Goal: Task Accomplishment & Management: Complete application form

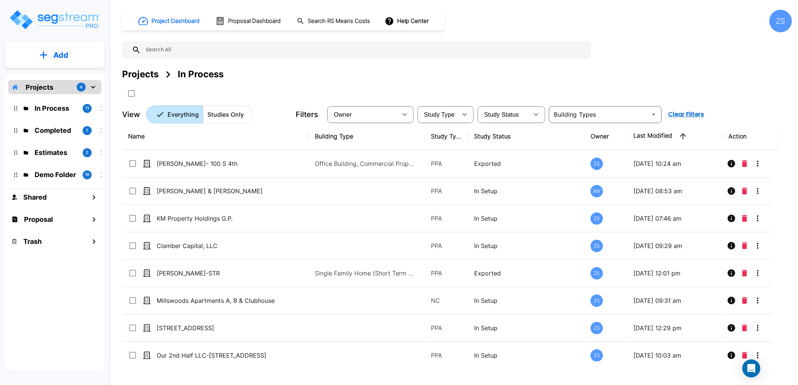
click at [57, 51] on p "Add" at bounding box center [60, 55] width 15 height 11
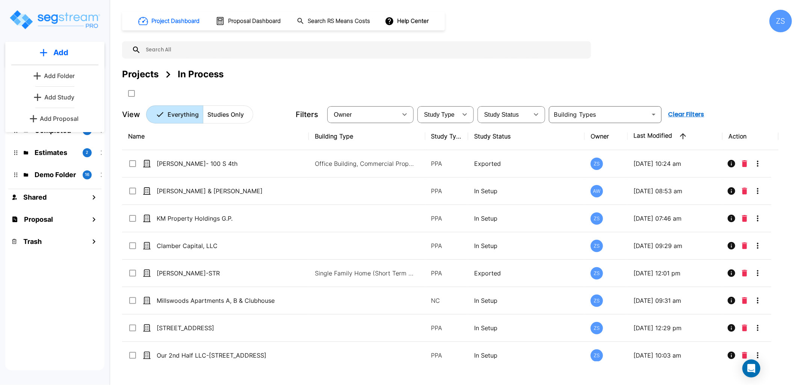
drag, startPoint x: 63, startPoint y: 98, endPoint x: 78, endPoint y: 100, distance: 15.1
click at [63, 98] on p "Add Study" at bounding box center [59, 97] width 30 height 9
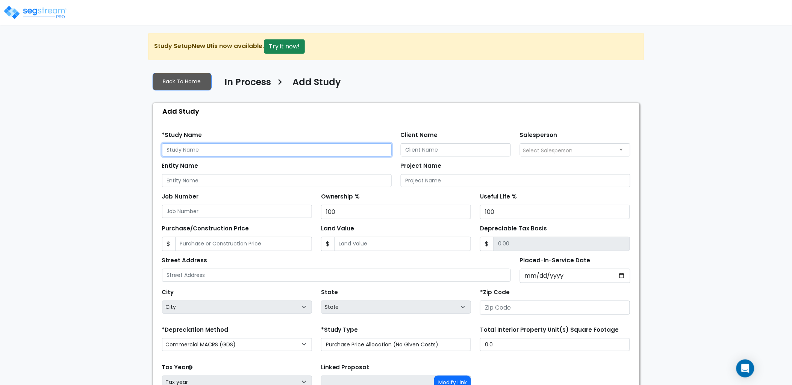
click at [214, 151] on input "text" at bounding box center [277, 150] width 230 height 13
click at [289, 113] on div "Add Study" at bounding box center [398, 111] width 482 height 16
click at [215, 145] on input "text" at bounding box center [277, 150] width 230 height 13
type input "2720 Madison St"
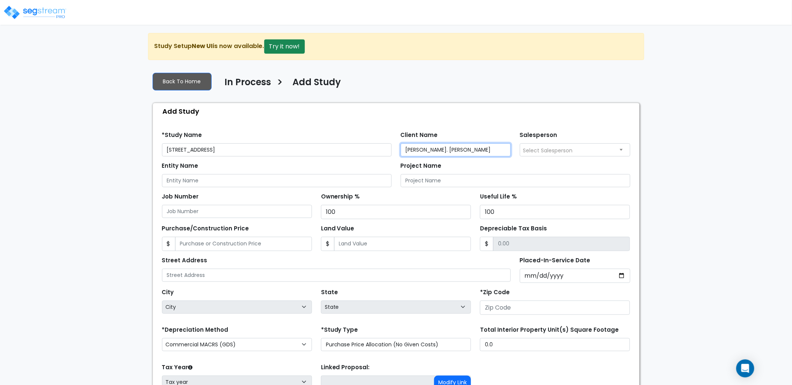
type input "Millan. Leo"
type input "Millan, Leo"
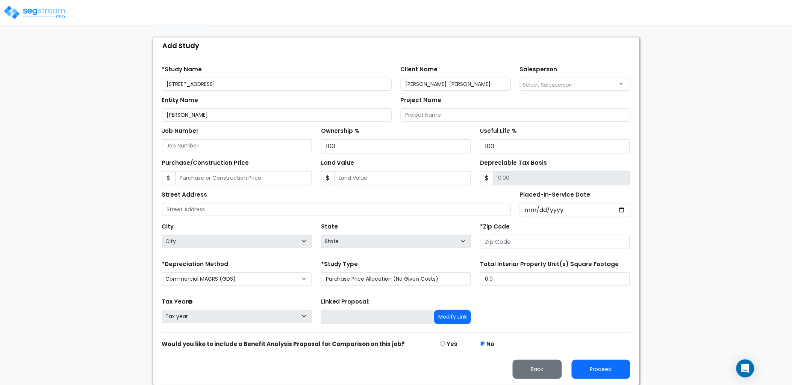
scroll to position [66, 0]
click at [38, 13] on img at bounding box center [35, 12] width 64 height 15
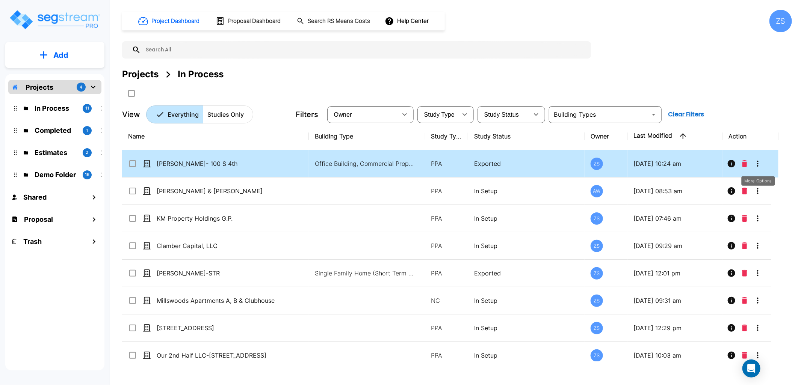
click at [760, 159] on icon "More-Options" at bounding box center [757, 163] width 9 height 9
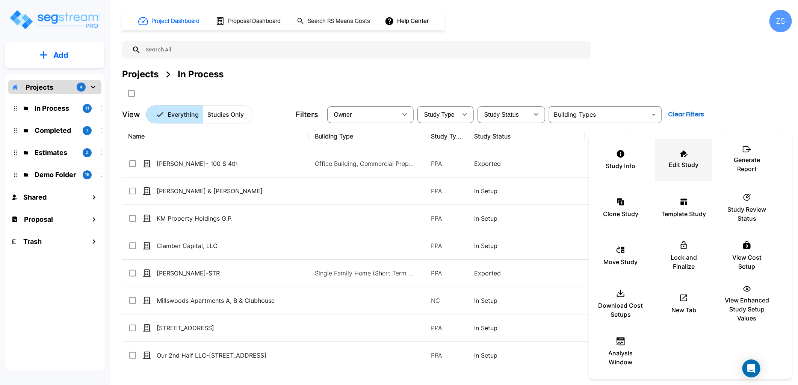
click at [683, 162] on p "Edit Study" at bounding box center [684, 164] width 30 height 9
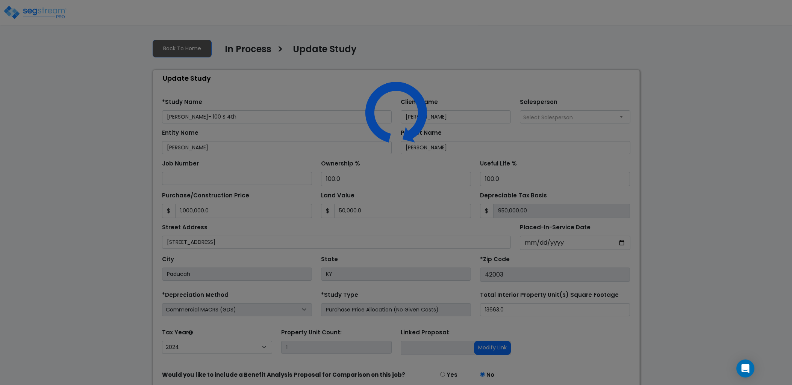
select select "2024"
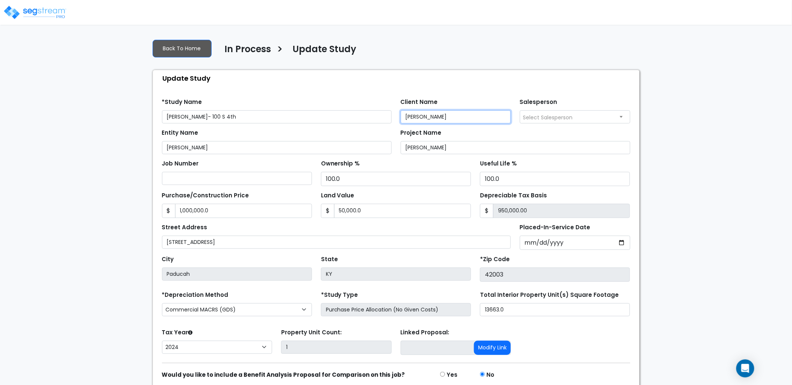
drag, startPoint x: 440, startPoint y: 118, endPoint x: 367, endPoint y: 113, distance: 72.6
click at [367, 113] on div "*Study Name Millan- 100 S 4th Client Name Millan, Leo Salesperson Select Salesp…" at bounding box center [395, 108] width 477 height 31
click at [438, 119] on input "Millan, Leo" at bounding box center [455, 116] width 110 height 13
drag, startPoint x: 419, startPoint y: 119, endPoint x: 388, endPoint y: 118, distance: 30.5
click at [388, 118] on div "*Study Name Millan- 100 S 4th Client Name Millan, Leo Salesperson Select Salesp…" at bounding box center [395, 108] width 477 height 31
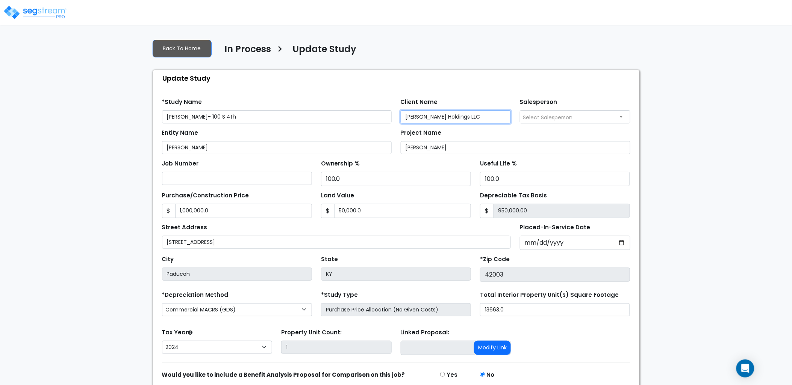
drag, startPoint x: 458, startPoint y: 118, endPoint x: 356, endPoint y: 112, distance: 102.0
click at [356, 112] on div "*Study Name Millan- 100 S 4th Client Name Millan Holdings LLC Salesperson Selec…" at bounding box center [395, 108] width 477 height 31
type input "[PERSON_NAME] Holdings LLC"
drag, startPoint x: 166, startPoint y: 147, endPoint x: 139, endPoint y: 148, distance: 26.7
click at [139, 148] on div "We are Building your Study. So please grab a coffee and let us do the heavy lif…" at bounding box center [396, 225] width 792 height 384
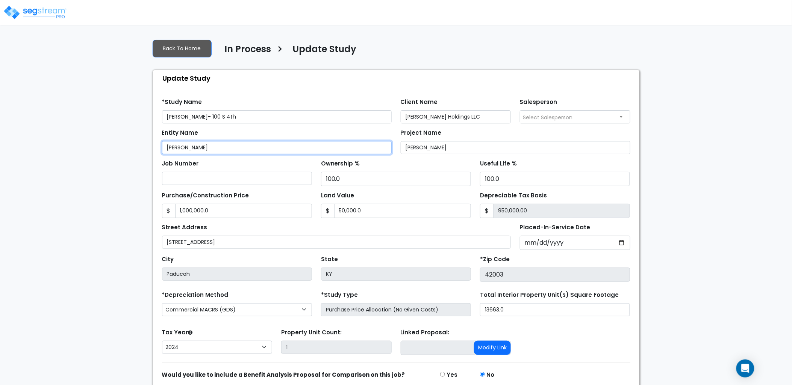
paste input "Holdings LLC"
type input "Millan Holdings LLC"
click at [304, 138] on div "Entity Name Millan Holdings LLC" at bounding box center [277, 140] width 230 height 27
click at [48, 15] on img at bounding box center [35, 12] width 64 height 15
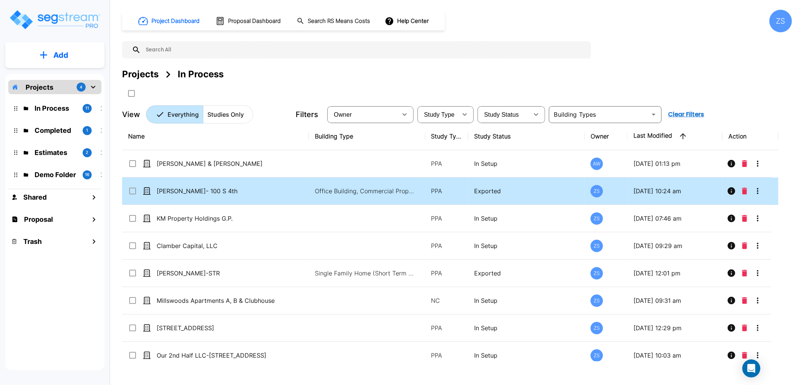
click at [500, 187] on p "Exported" at bounding box center [526, 191] width 104 height 9
checkbox input "true"
click at [500, 187] on p "Exported" at bounding box center [526, 191] width 104 height 9
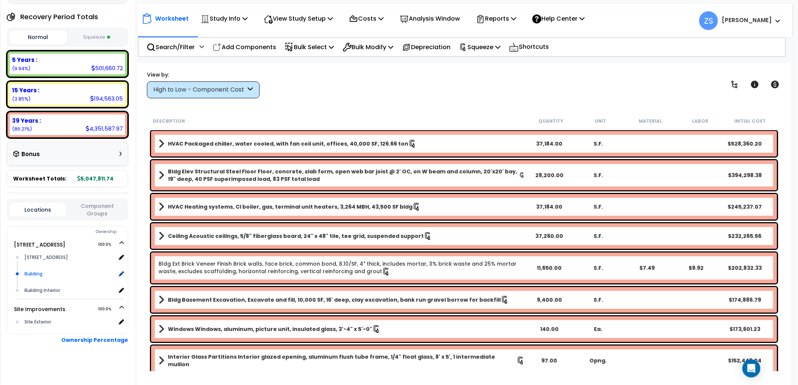
scroll to position [85, 0]
click at [333, 17] on icon at bounding box center [330, 18] width 5 height 6
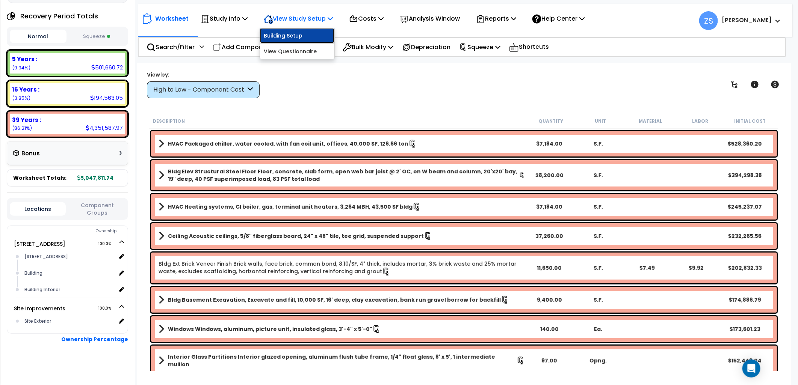
click at [279, 34] on link "Building Setup" at bounding box center [297, 35] width 74 height 15
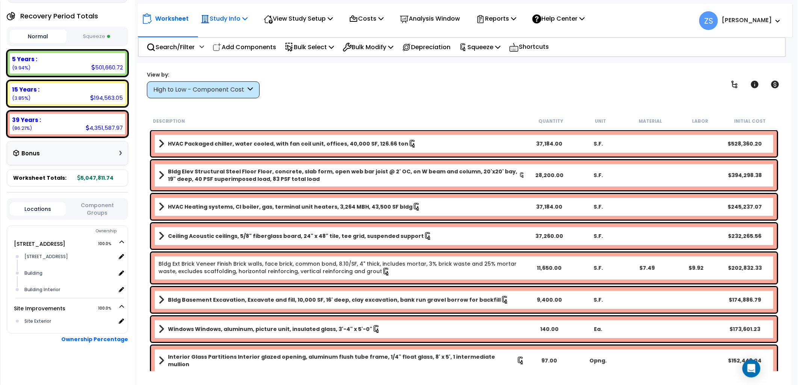
click at [251, 17] on div "Study Info Study Setup Add Property Unit Template study Clone study" at bounding box center [223, 19] width 55 height 18
click at [247, 18] on icon at bounding box center [244, 18] width 5 height 6
click at [241, 30] on link "Study Setup" at bounding box center [234, 35] width 74 height 15
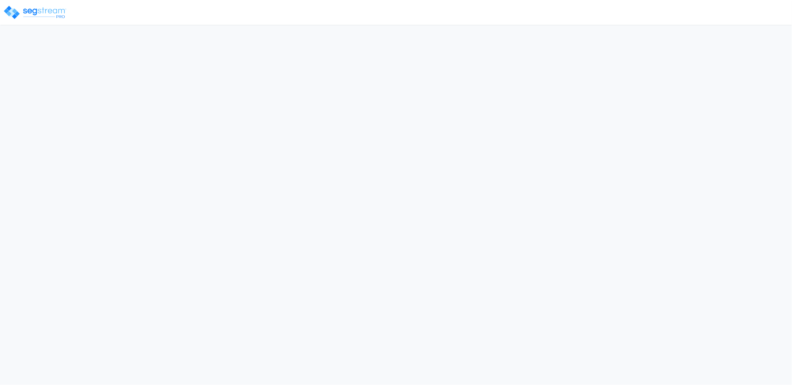
select select "2024"
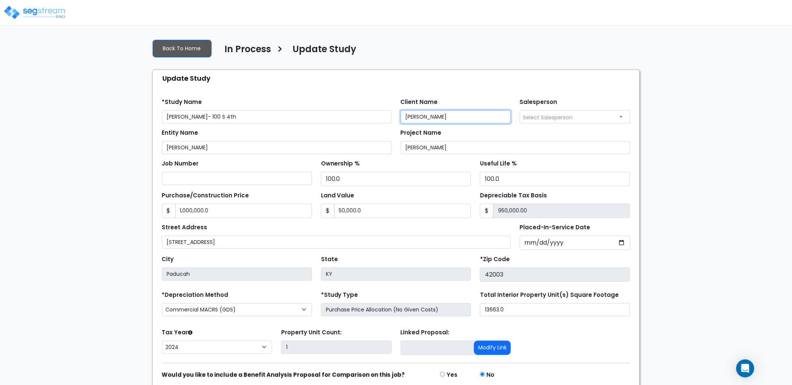
drag, startPoint x: 441, startPoint y: 121, endPoint x: 387, endPoint y: 125, distance: 53.9
click at [387, 125] on form "*Study Name [PERSON_NAME]- 100 S 4th Client Name [PERSON_NAME] Salesperson Sele…" at bounding box center [396, 251] width 468 height 317
drag, startPoint x: 475, startPoint y: 116, endPoint x: 354, endPoint y: 115, distance: 121.7
click at [354, 115] on div "*Study Name [PERSON_NAME]- 100 S 4th Client Name [PERSON_NAME] Holdings LLC Sal…" at bounding box center [395, 108] width 477 height 31
type input "[PERSON_NAME] Holdings LLC"
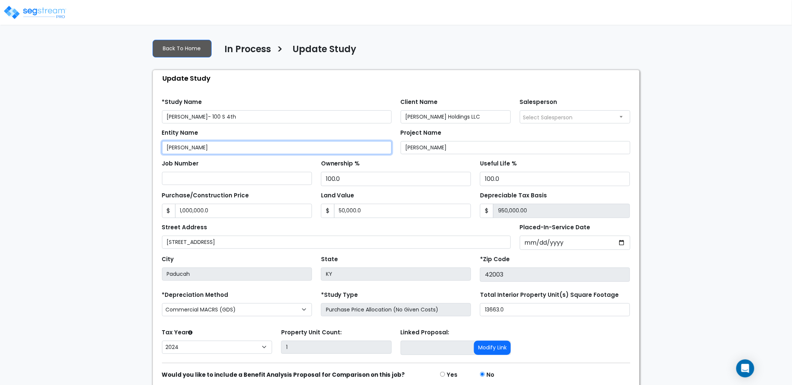
drag, startPoint x: 145, startPoint y: 153, endPoint x: 132, endPoint y: 153, distance: 13.1
click at [132, 153] on div "We are Building your Study. So please grab a coffee and let us do the heavy lif…" at bounding box center [396, 225] width 792 height 384
paste input "Holdings LLC"
type input "[PERSON_NAME] Holdings LLC"
drag, startPoint x: 429, startPoint y: 148, endPoint x: 370, endPoint y: 151, distance: 58.6
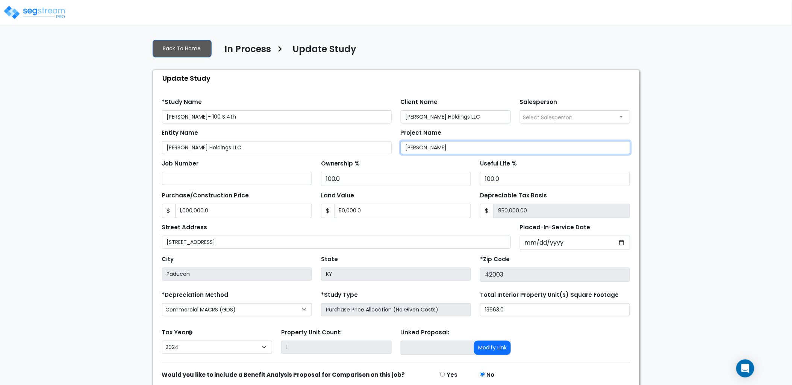
click at [370, 151] on div "Entity Name Millan Holdings LLC Project Name Millna, Leo" at bounding box center [395, 139] width 477 height 31
paste input "an Holdings LLC"
type input "[PERSON_NAME] Holdings LLC"
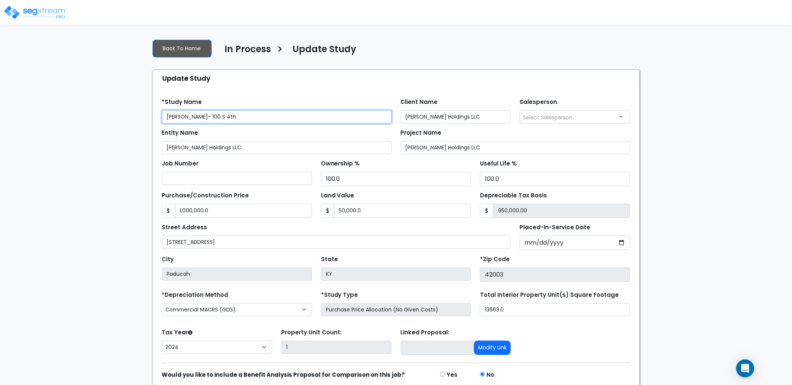
drag, startPoint x: 185, startPoint y: 116, endPoint x: 147, endPoint y: 116, distance: 38.0
click at [147, 116] on div "We are Building your Study. So please grab a coffee and let us do the heavy lif…" at bounding box center [396, 225] width 792 height 384
click at [208, 113] on input "100 S 4th" at bounding box center [277, 116] width 230 height 13
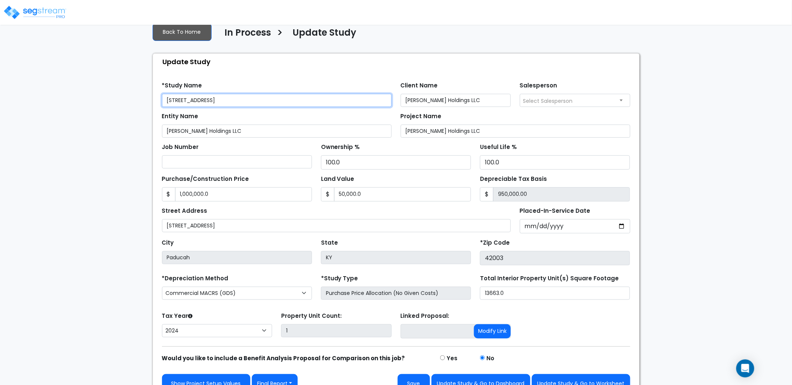
scroll to position [31, 0]
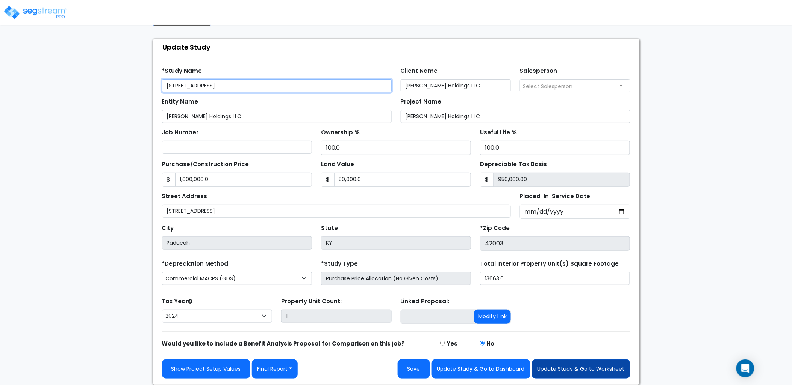
type input "[STREET_ADDRESS]"
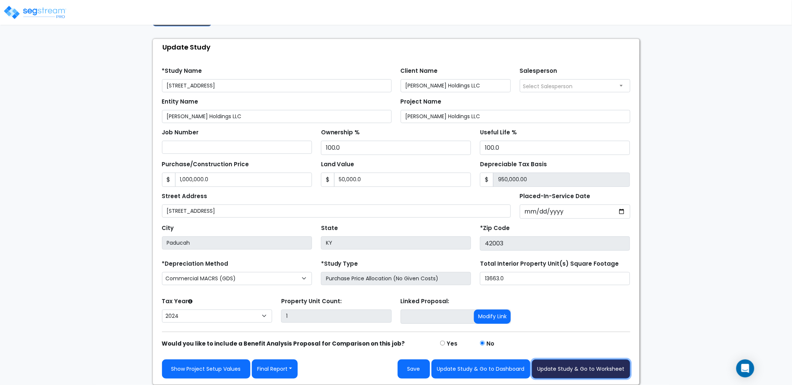
click at [591, 369] on button "Update Study & Go to Worksheet" at bounding box center [581, 369] width 98 height 19
type input "1000000"
type input "50000"
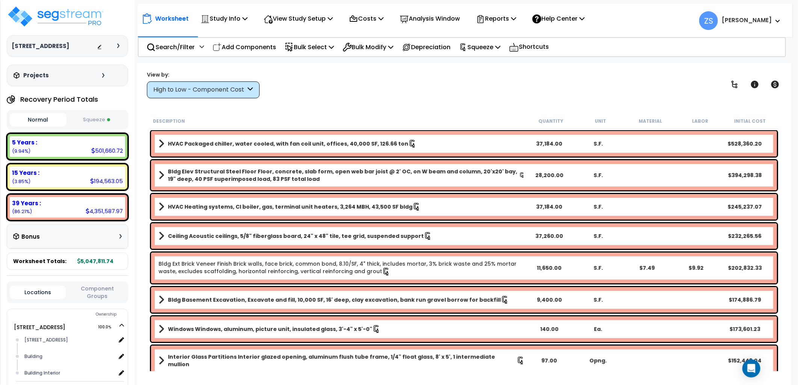
click at [106, 121] on button "Squeeze" at bounding box center [96, 119] width 57 height 13
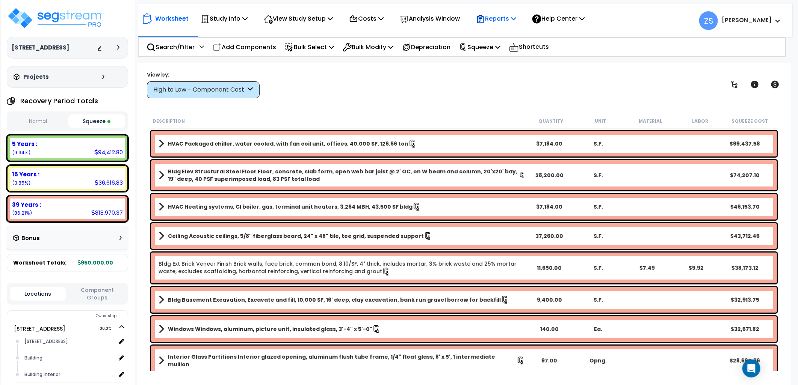
click at [520, 18] on div "Reports Get Report Manage Report Images Manage Report Custom Fields Download Re…" at bounding box center [496, 19] width 48 height 18
click at [516, 17] on icon at bounding box center [513, 18] width 5 height 6
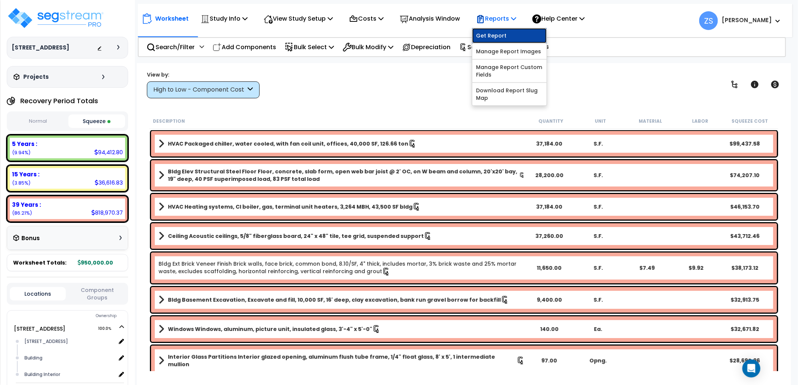
click at [511, 37] on link "Get Report" at bounding box center [509, 35] width 74 height 15
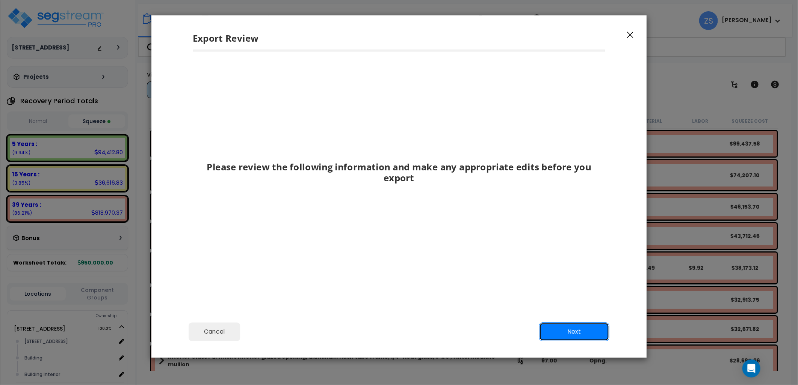
click at [561, 335] on button "Next" at bounding box center [574, 332] width 70 height 19
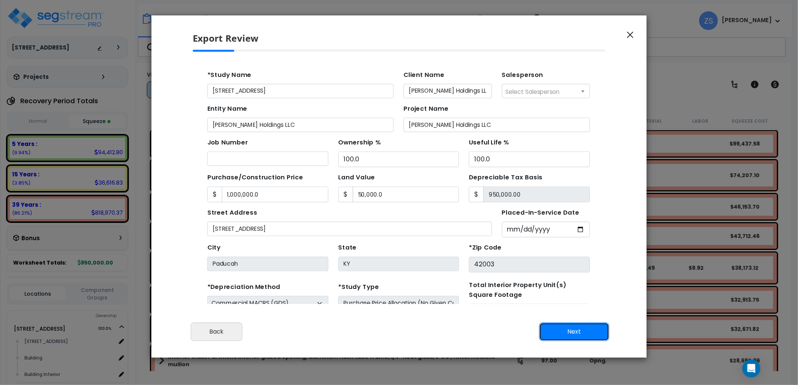
click at [561, 335] on button "Next" at bounding box center [574, 332] width 70 height 19
type input "1000000"
type input "50000"
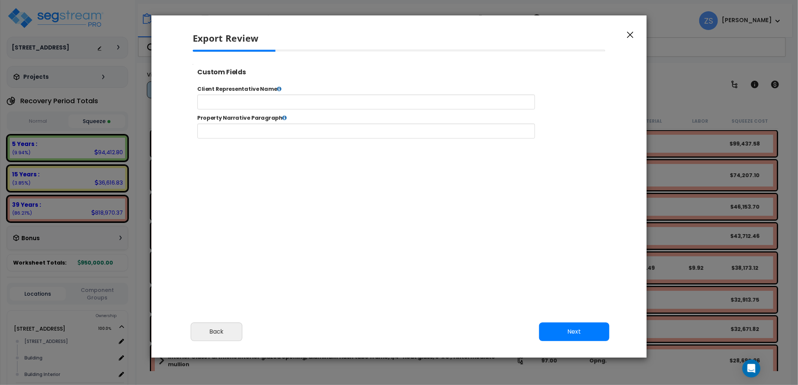
select select "2024"
click at [216, 330] on button "Back" at bounding box center [216, 332] width 51 height 19
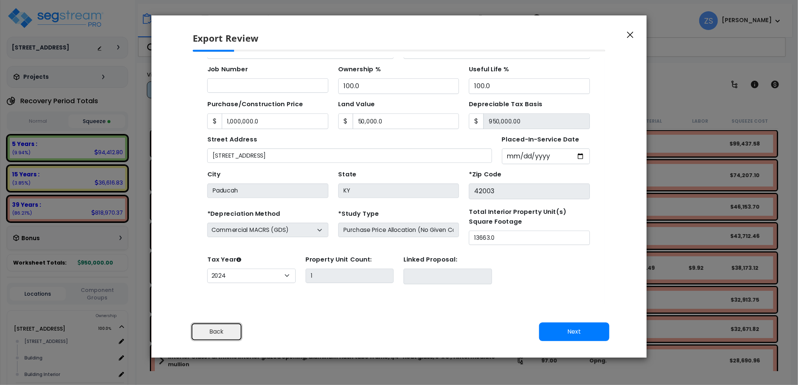
scroll to position [0, 0]
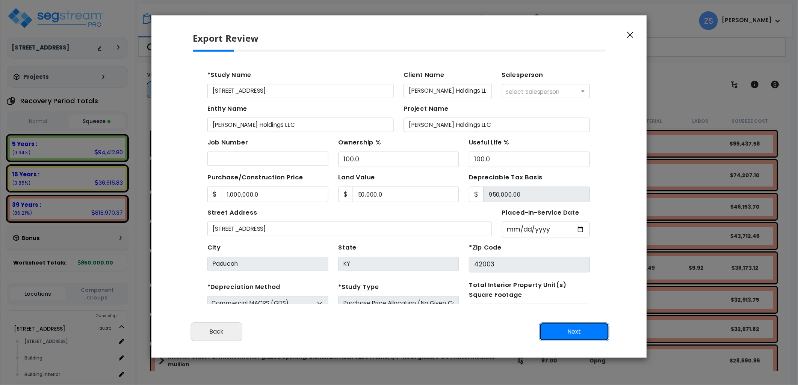
click at [562, 335] on button "Next" at bounding box center [574, 332] width 70 height 19
type input "1000000"
type input "50000"
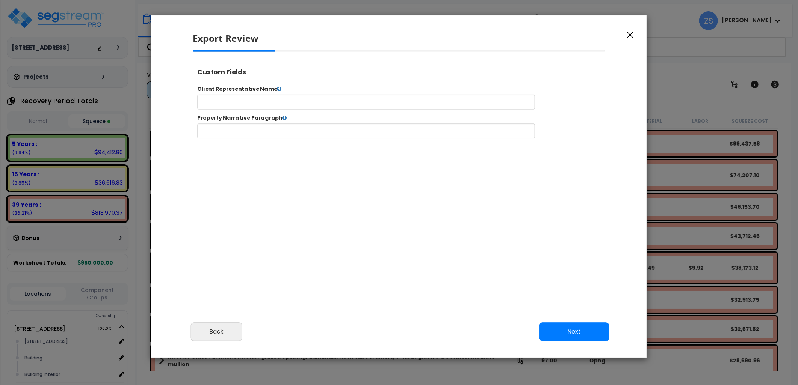
select select "2024"
click at [562, 331] on button "Next" at bounding box center [574, 332] width 70 height 19
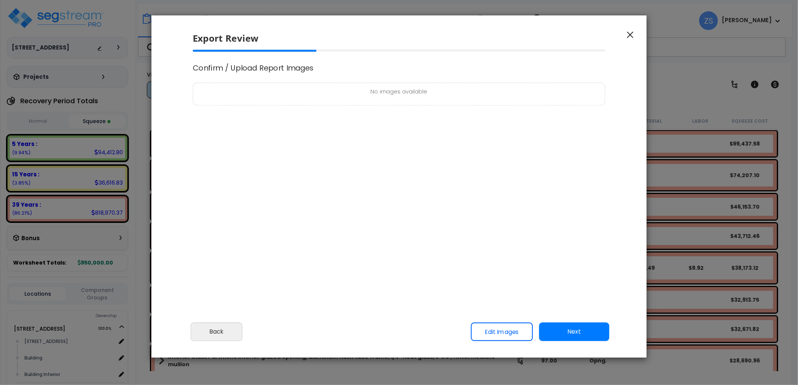
scroll to position [0, 0]
click at [562, 331] on button "Next" at bounding box center [574, 332] width 70 height 19
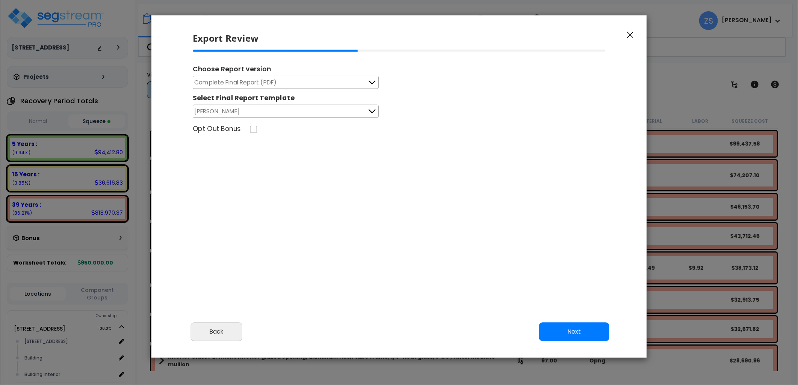
click at [561, 330] on button "Next" at bounding box center [574, 332] width 70 height 19
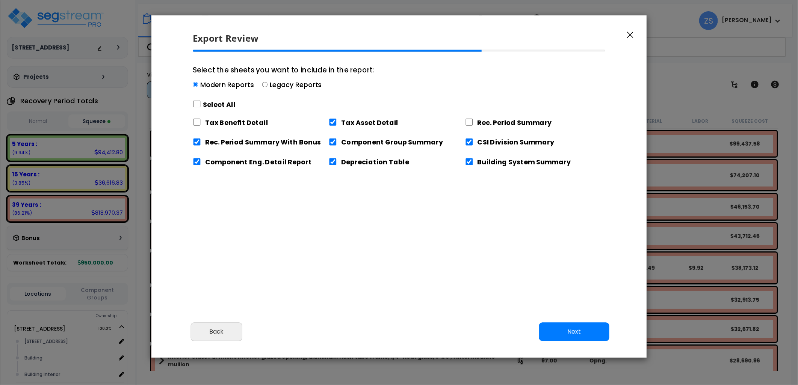
click at [561, 330] on button "Next" at bounding box center [574, 332] width 70 height 19
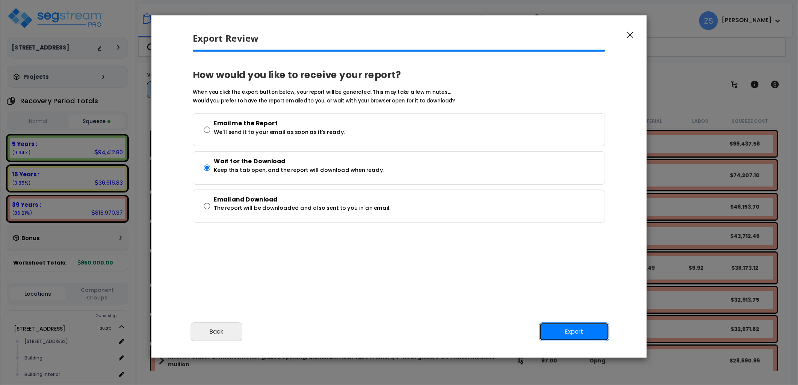
click at [561, 330] on button "Export" at bounding box center [574, 332] width 70 height 19
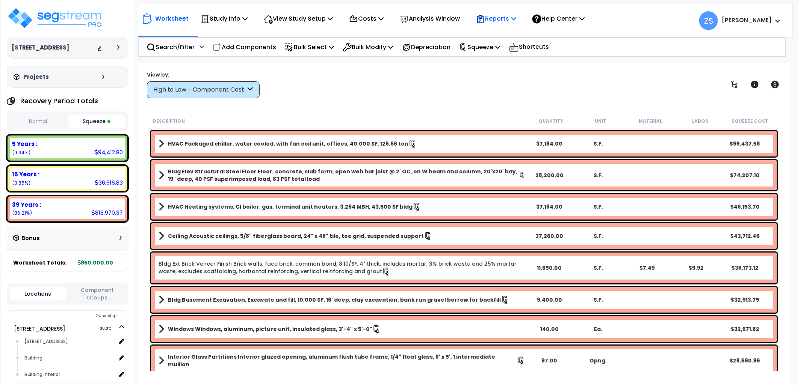
drag, startPoint x: 521, startPoint y: 21, endPoint x: 517, endPoint y: 32, distance: 11.8
click at [516, 21] on icon at bounding box center [513, 18] width 5 height 6
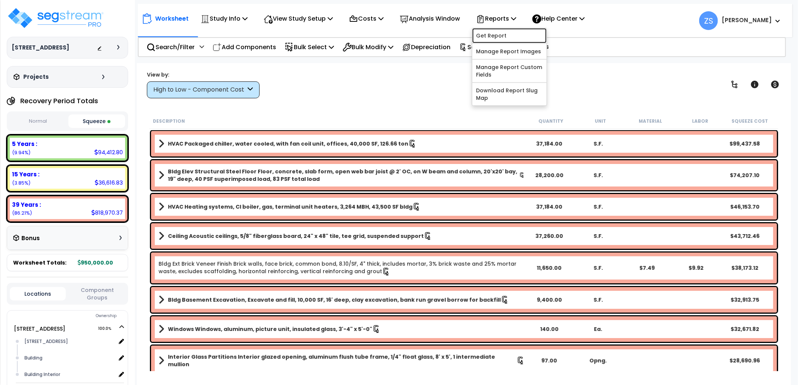
drag, startPoint x: 513, startPoint y: 38, endPoint x: 510, endPoint y: 44, distance: 7.1
click at [513, 38] on link "Get Report" at bounding box center [509, 35] width 74 height 15
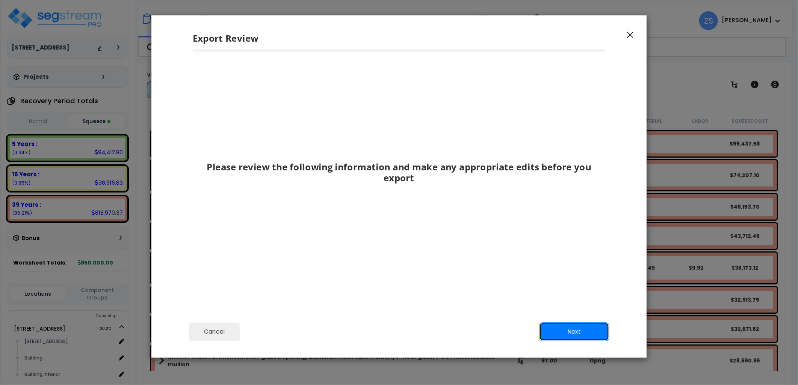
click at [569, 328] on button "Next" at bounding box center [574, 332] width 70 height 19
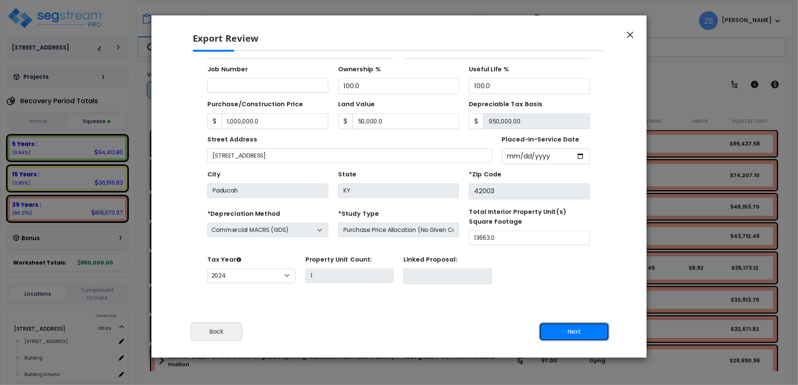
click at [569, 328] on button "Next" at bounding box center [574, 332] width 70 height 19
type input "1000000"
type input "50000"
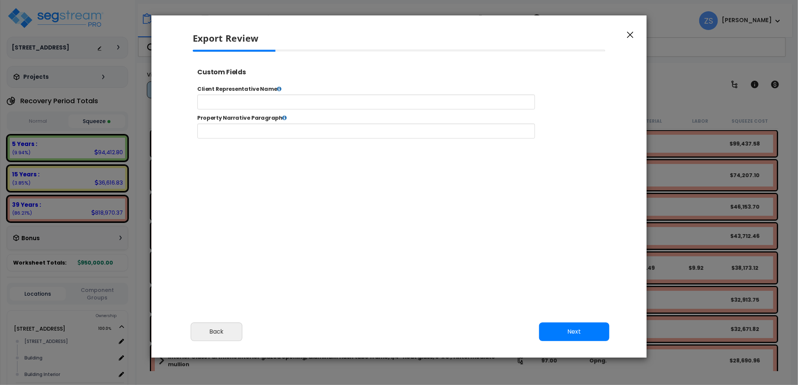
select select "2024"
click at [569, 328] on button "Next" at bounding box center [574, 332] width 70 height 19
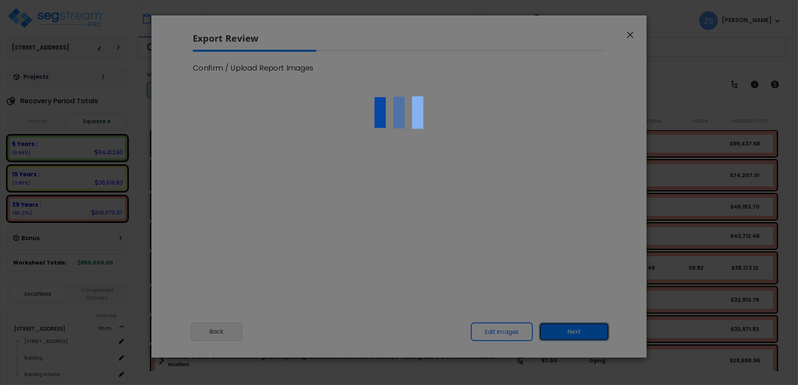
scroll to position [306, 19]
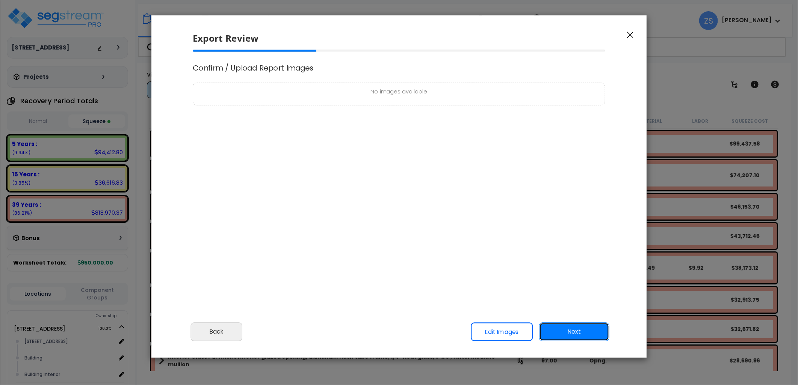
click at [569, 328] on button "Next" at bounding box center [574, 332] width 70 height 19
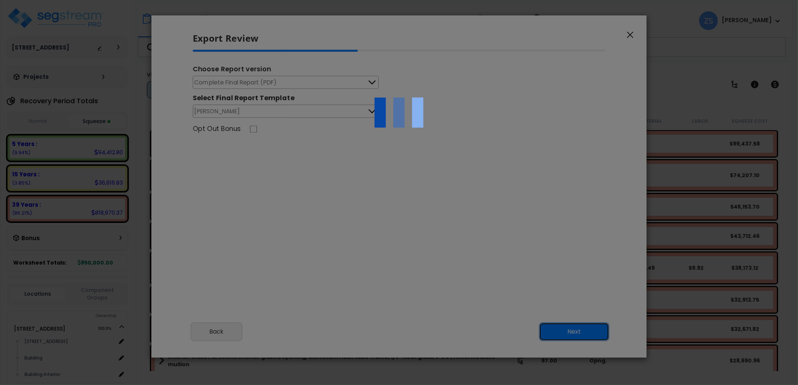
scroll to position [0, 0]
click at [286, 82] on div at bounding box center [399, 192] width 798 height 385
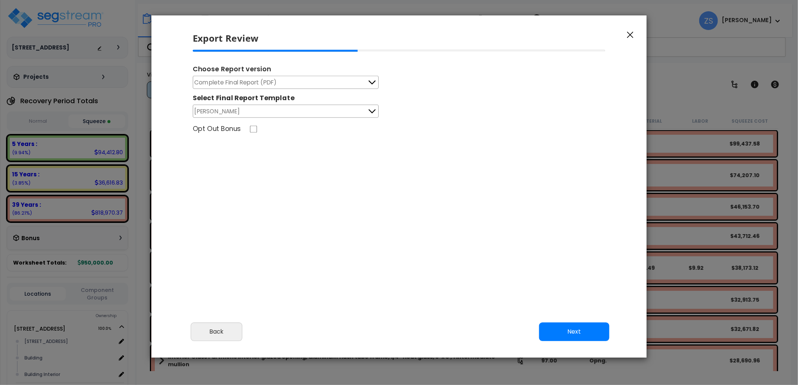
click at [365, 80] on button "Complete Final Report (PDF)" at bounding box center [286, 82] width 186 height 13
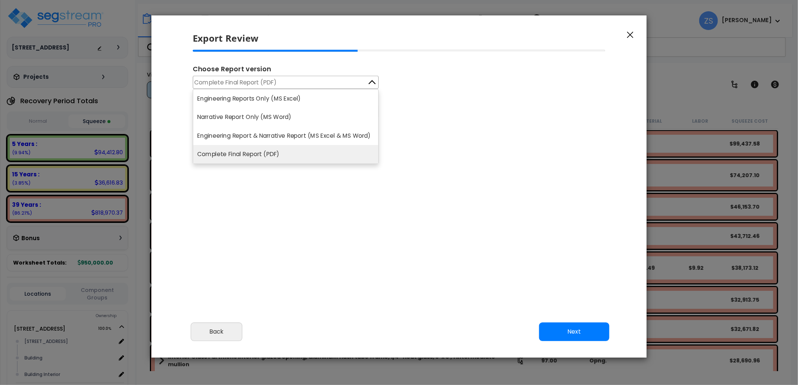
click at [307, 103] on li "Engineering Reports Only (MS Excel)" at bounding box center [285, 98] width 185 height 18
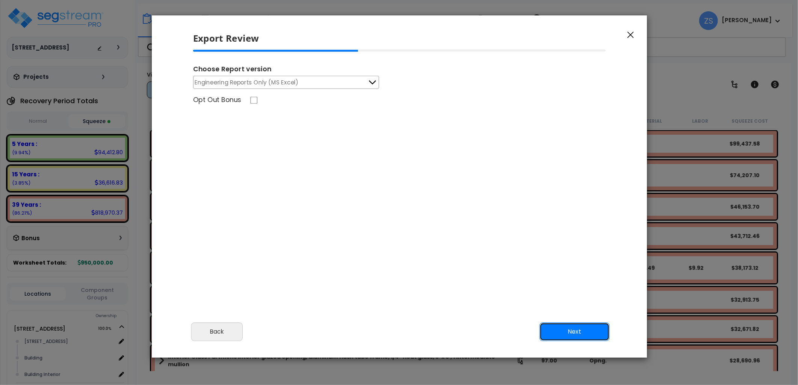
click at [552, 329] on button "Next" at bounding box center [574, 332] width 70 height 19
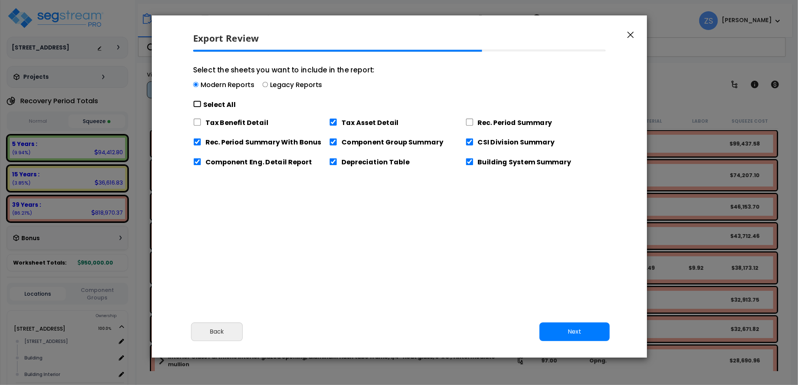
click at [201, 104] on input "Select the sheets you want to include in the report: Modern Reports Legacy Repo…" at bounding box center [197, 104] width 8 height 7
checkbox input "true"
click at [201, 104] on input "Select the sheets you want to include in the report: Modern Reports Legacy Repo…" at bounding box center [197, 104] width 8 height 7
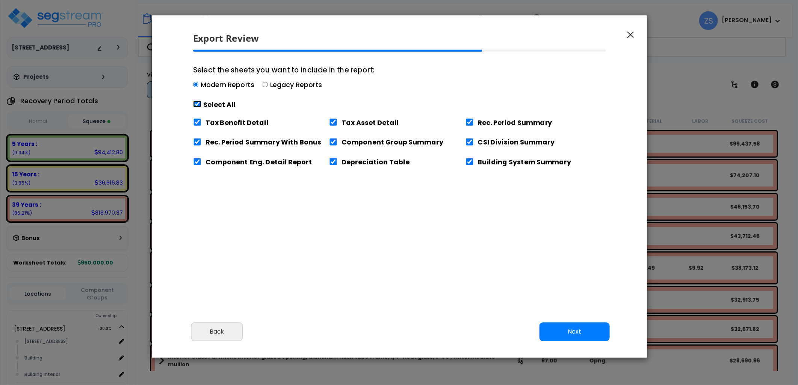
checkbox input "false"
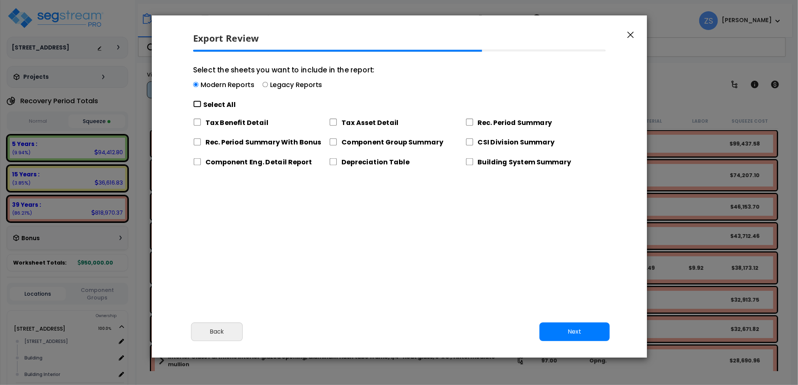
checkbox input "false"
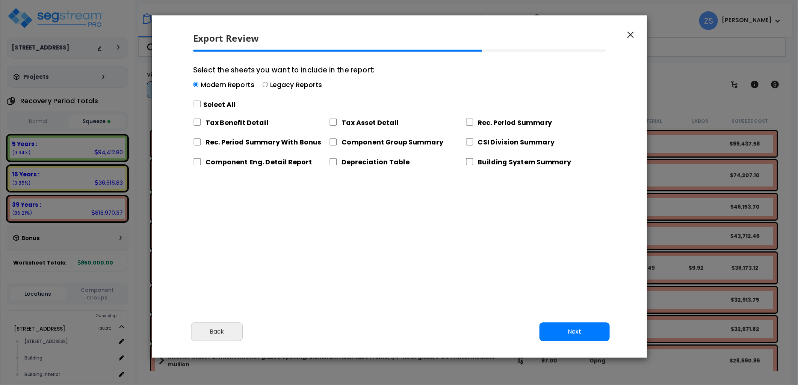
click at [358, 125] on label "Tax Asset Detail" at bounding box center [370, 122] width 57 height 9
click at [338, 125] on input "Tax Asset Detail" at bounding box center [333, 122] width 8 height 7
checkbox input "true"
click at [561, 329] on button "Next" at bounding box center [574, 332] width 70 height 19
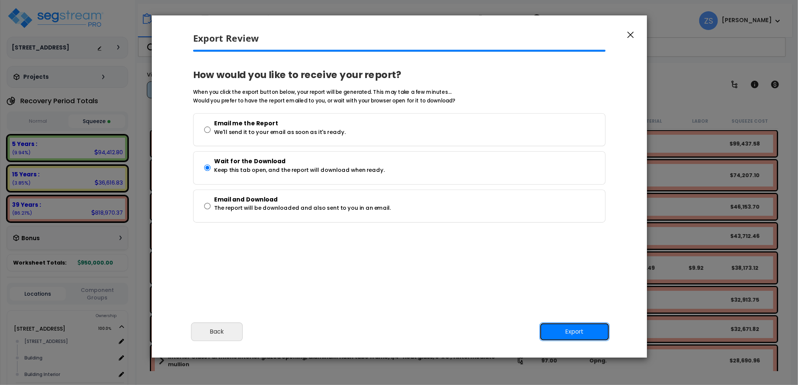
click at [564, 329] on button "Export" at bounding box center [574, 332] width 70 height 19
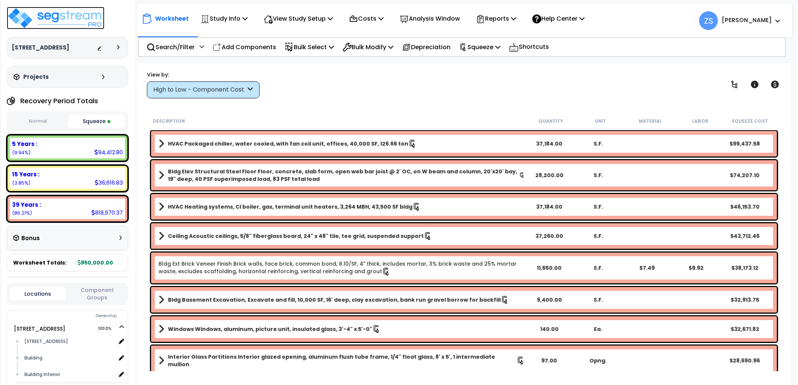
click at [90, 20] on img at bounding box center [56, 18] width 98 height 23
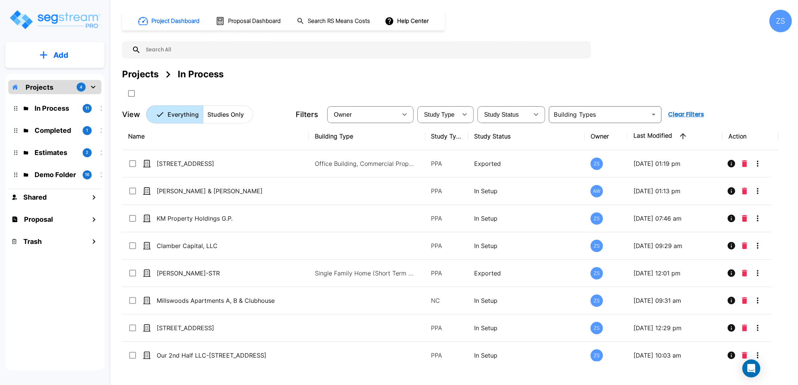
click at [61, 56] on p "Add" at bounding box center [60, 55] width 15 height 11
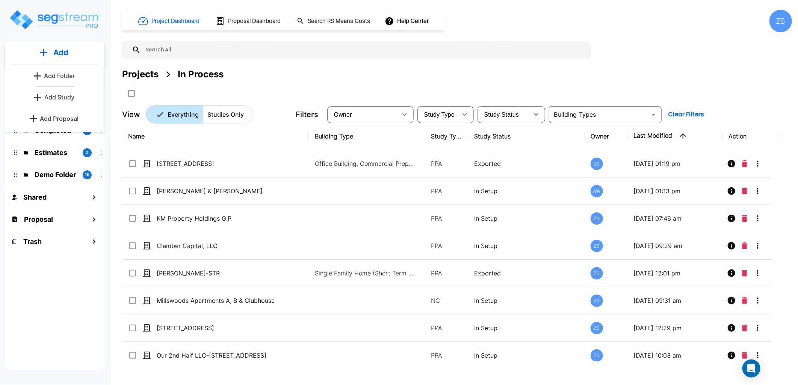
click at [63, 99] on p "Add Study" at bounding box center [59, 97] width 30 height 9
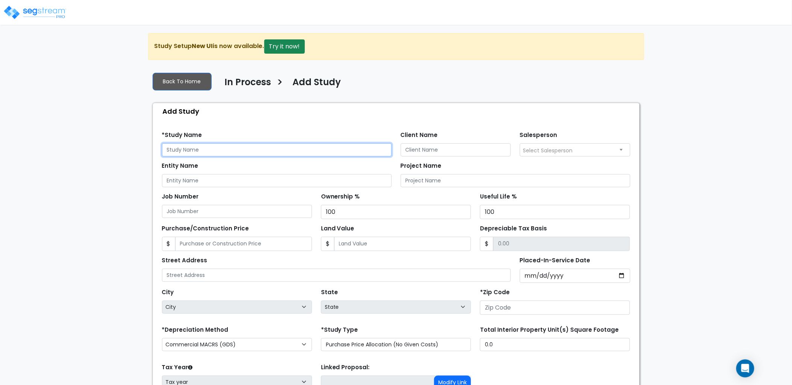
click at [231, 155] on input "text" at bounding box center [277, 150] width 230 height 13
type input "[STREET_ADDRESS]"
select select "National Average"
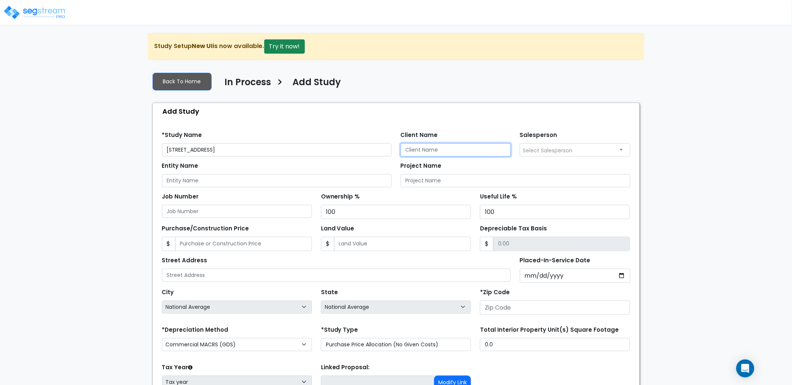
click at [423, 151] on input "Client Name" at bounding box center [455, 150] width 110 height 13
drag, startPoint x: 385, startPoint y: 147, endPoint x: 363, endPoint y: 148, distance: 22.6
click at [363, 148] on div "*Study Name 2720 Madison St Client Name Millan Holdings LLC Salesperson Select …" at bounding box center [395, 141] width 477 height 31
type input "Millan Holdings LLC"
click at [230, 181] on input "Entity Name" at bounding box center [277, 180] width 230 height 13
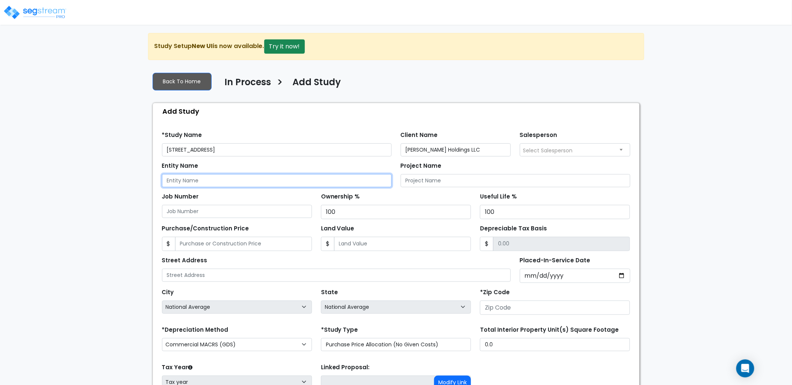
paste input "Millan Holdings LLC"
type input "Millan Holdings LLC"
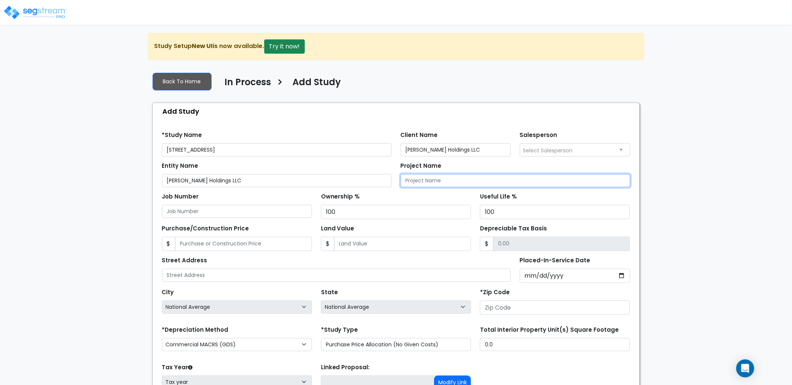
click at [410, 185] on input "Project Name" at bounding box center [515, 180] width 230 height 13
paste input "Millan Holdings LLC"
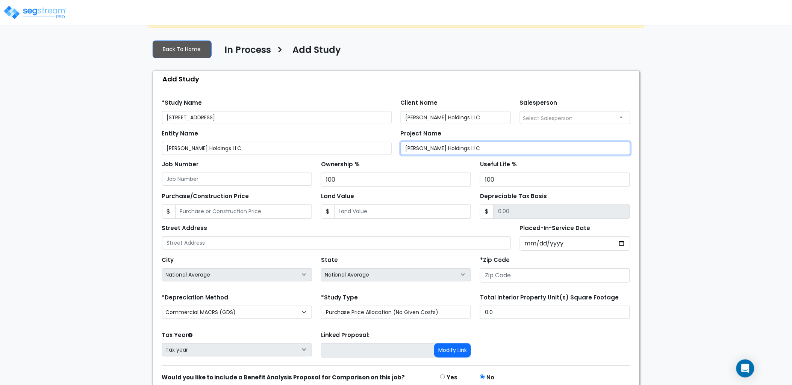
scroll to position [66, 0]
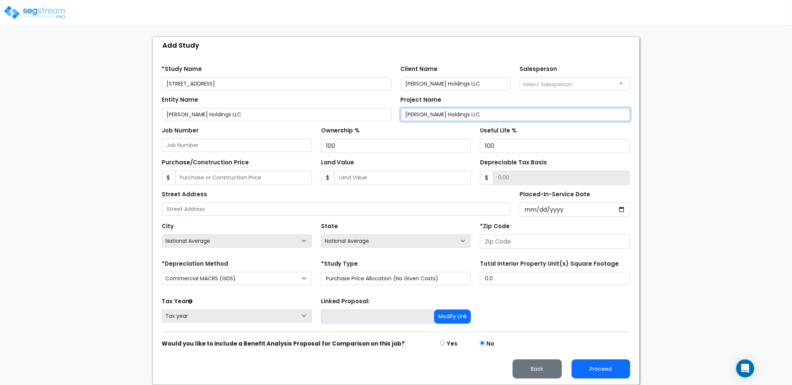
type input "Millan Holdings LLC"
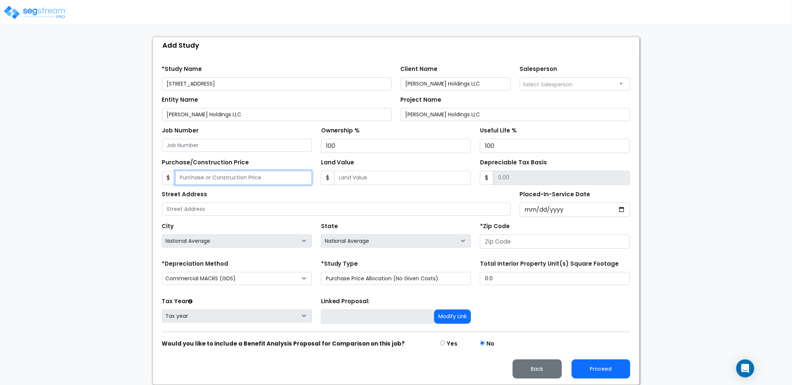
click at [233, 174] on input "Purchase/Construction Price" at bounding box center [243, 178] width 137 height 14
type input "3"
type input "3.00"
type input "35"
type input "35.00"
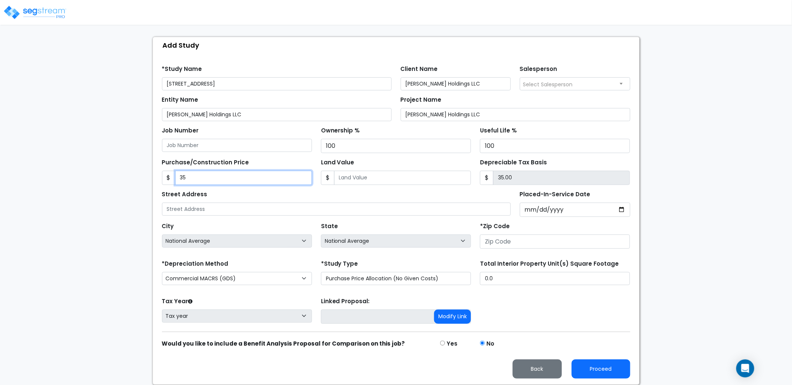
type input "356"
type input "356.00"
type input "3569"
type input "3,569.00"
type input "3,5699"
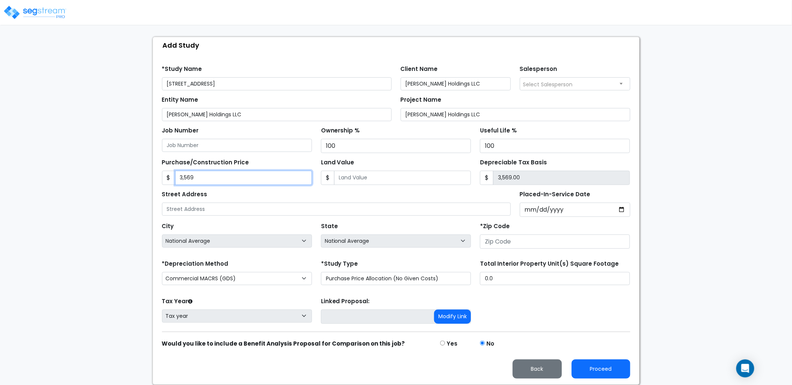
type input "35,699.00"
type input "35,6999"
type input "356,999.00"
type input "356,9990"
type input "3,569,990.00"
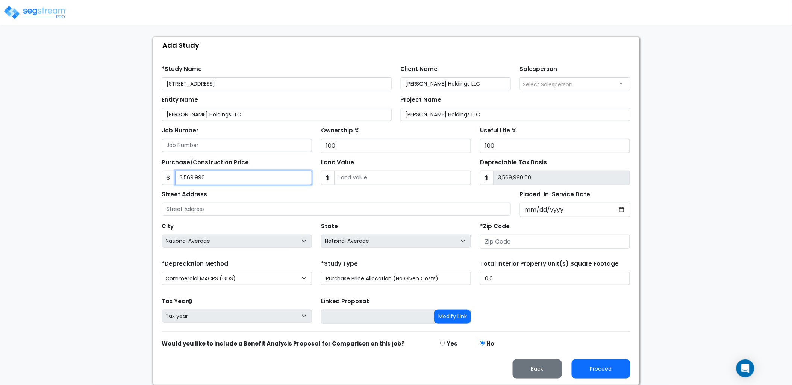
type input "3,569,990"
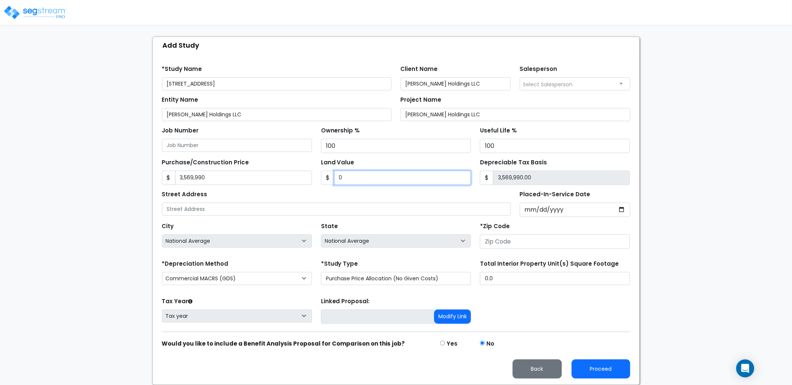
type input "0"
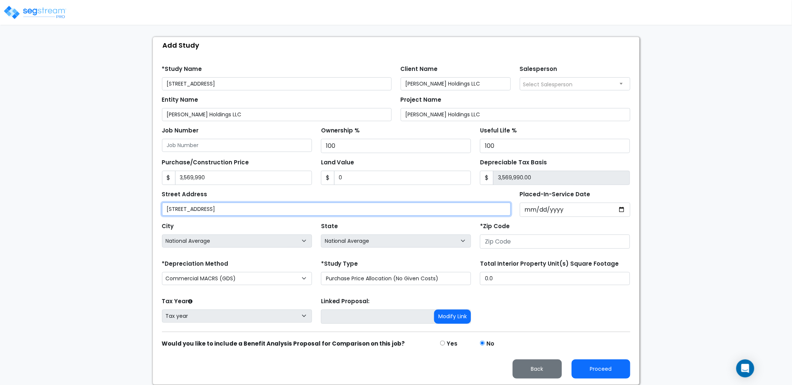
type input "2720 Madison St"
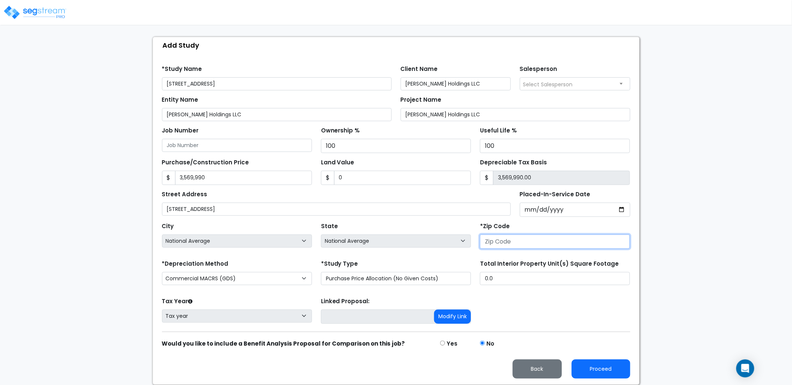
click at [521, 239] on input "number" at bounding box center [555, 242] width 150 height 14
type input "37"
select select "TN"
type input "37043"
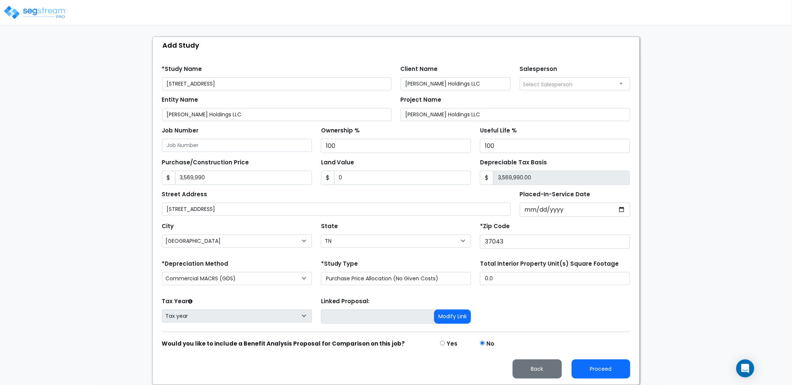
click at [532, 219] on div "City City National Average National Average Adams Adamsville Afton Alamo Alcoa …" at bounding box center [395, 234] width 477 height 34
click at [536, 208] on input "Placed-In-Service Date" at bounding box center [575, 210] width 110 height 14
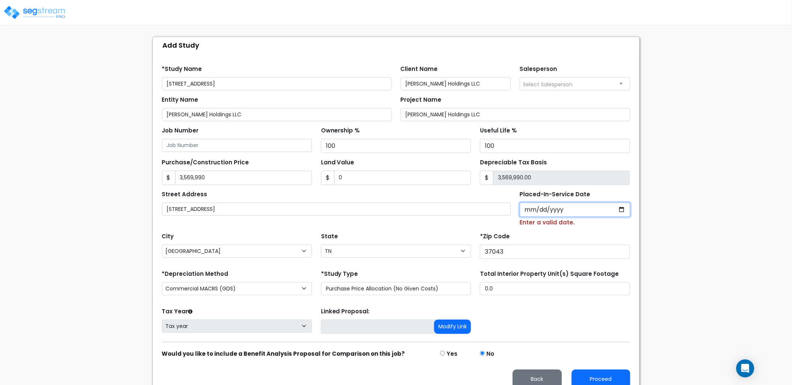
type input "20224-01-01"
select select
type input "22420-01-01"
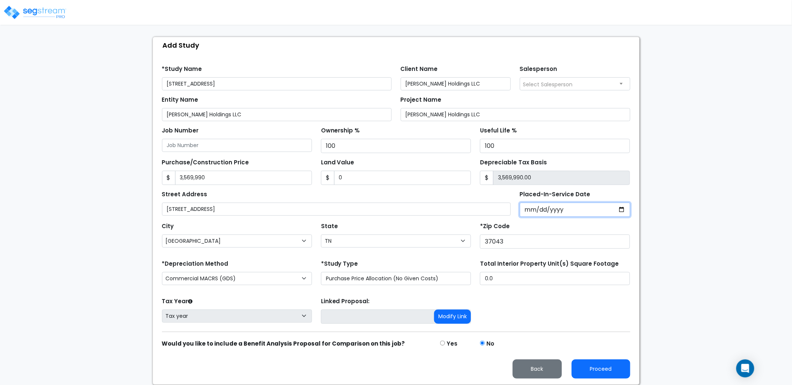
click at [538, 212] on input "Placed-In-Service Date" at bounding box center [575, 210] width 110 height 14
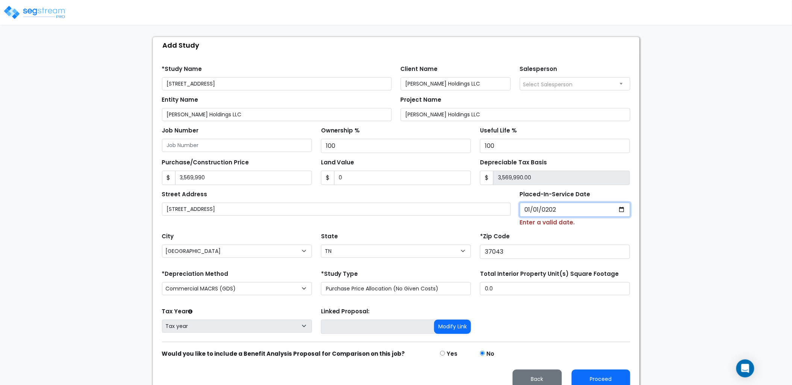
type input "2024-01-01"
select select "2024"
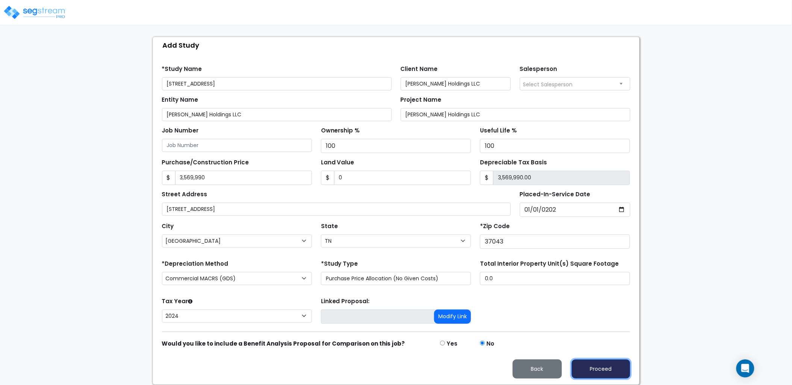
click at [602, 369] on button "Proceed" at bounding box center [600, 369] width 59 height 19
type input "3569990"
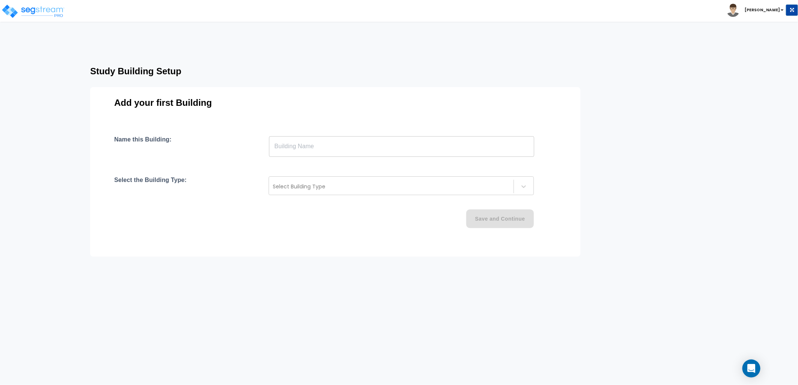
click at [416, 153] on input "text" at bounding box center [401, 146] width 265 height 21
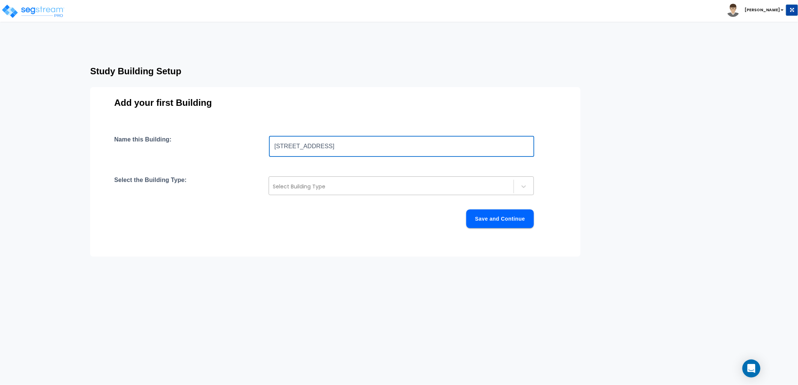
type input "[STREET_ADDRESS]"
click at [332, 179] on div "Select Building Type" at bounding box center [401, 186] width 265 height 19
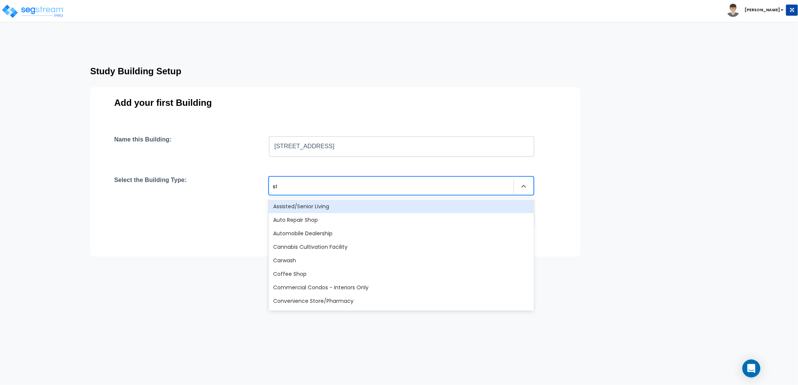
type input "str"
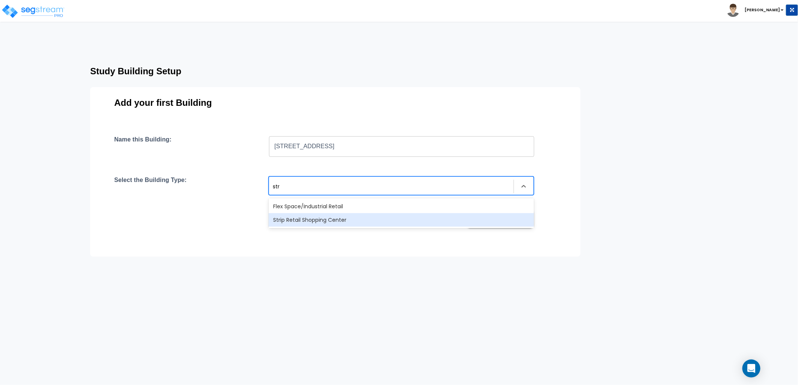
click at [336, 221] on div "Strip Retail Shopping Center" at bounding box center [401, 220] width 265 height 14
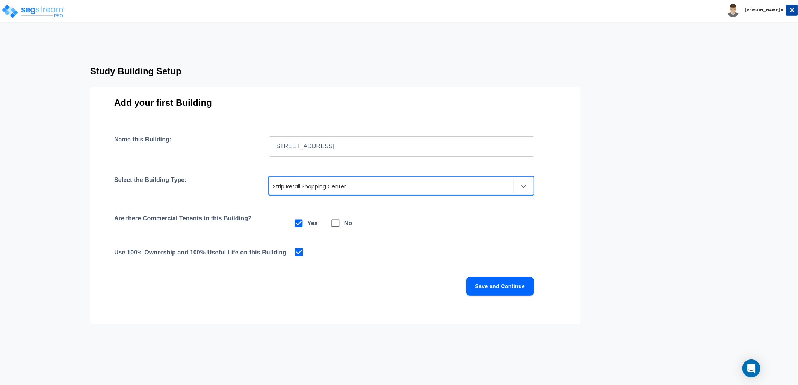
click at [335, 223] on icon at bounding box center [335, 223] width 11 height 11
checkbox input "false"
checkbox input "true"
click at [490, 286] on button "Save and Continue" at bounding box center [500, 286] width 68 height 19
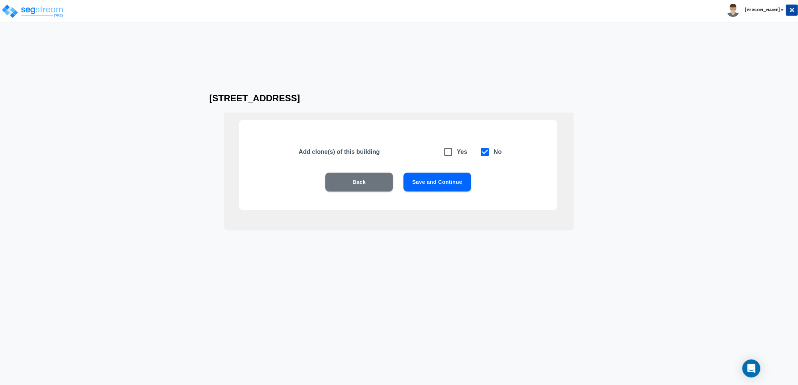
click at [434, 184] on button "Save and Continue" at bounding box center [437, 182] width 68 height 19
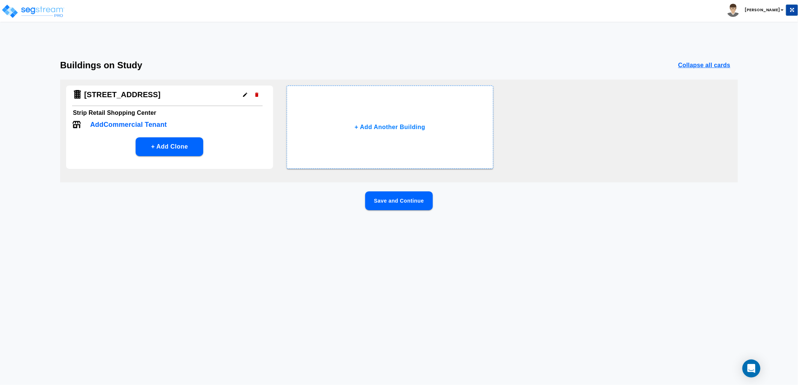
click at [383, 203] on button "Save and Continue" at bounding box center [399, 201] width 68 height 19
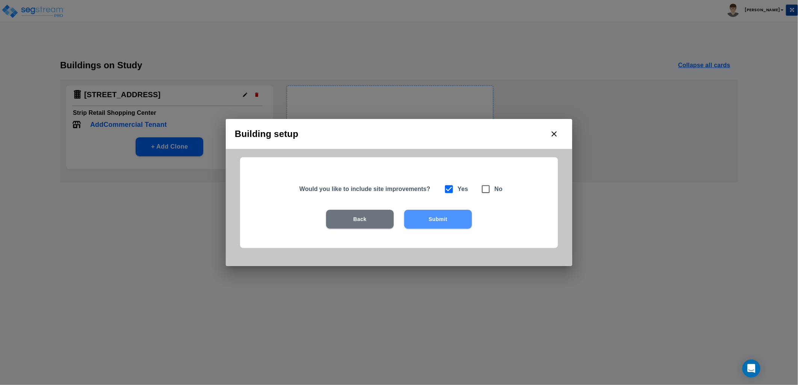
click at [436, 217] on button "Submit" at bounding box center [438, 219] width 68 height 19
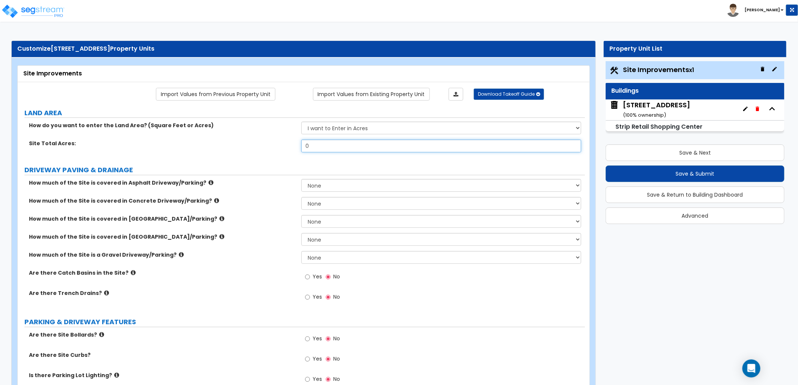
drag, startPoint x: 295, startPoint y: 147, endPoint x: 268, endPoint y: 145, distance: 26.8
click at [269, 145] on div "Site Total Acres: 0" at bounding box center [301, 149] width 567 height 18
type input "2.29"
click at [272, 156] on div "Site Total Acres: 2.29" at bounding box center [301, 149] width 567 height 18
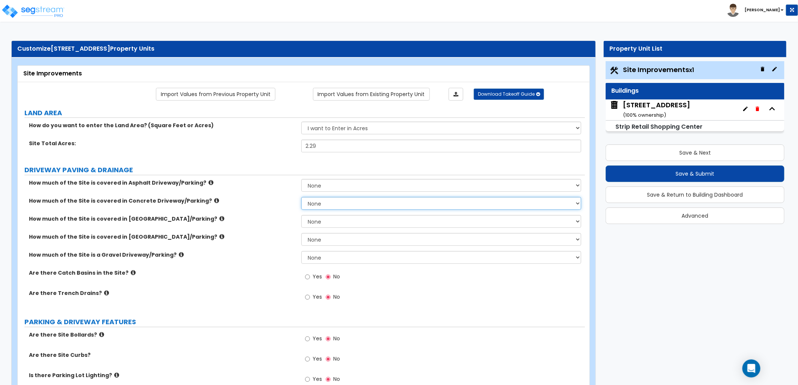
click at [325, 203] on select "None I want to Enter an Approximate Percentage I want to Enter the Square Foota…" at bounding box center [441, 203] width 280 height 13
click at [301, 197] on select "None I want to Enter an Approximate Percentage I want to Enter the Square Foota…" at bounding box center [441, 203] width 280 height 13
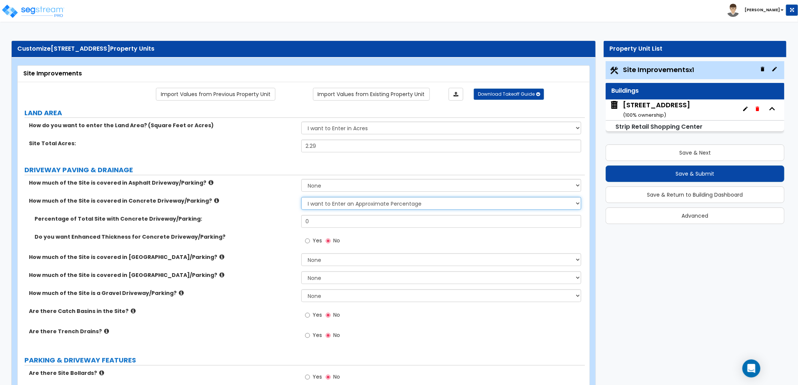
click at [337, 207] on select "None I want to Enter an Approximate Percentage I want to Enter the Square Foota…" at bounding box center [441, 203] width 280 height 13
select select "2"
click at [301, 197] on select "None I want to Enter an Approximate Percentage I want to Enter the Square Foota…" at bounding box center [441, 203] width 280 height 13
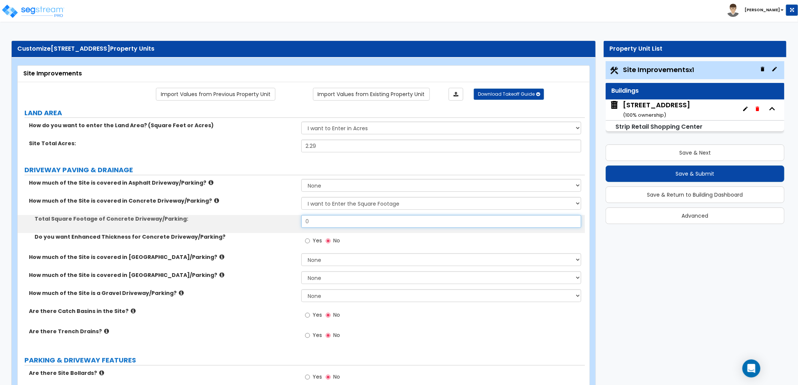
drag, startPoint x: 316, startPoint y: 222, endPoint x: 278, endPoint y: 220, distance: 38.3
click at [278, 220] on div "Total Square Footage of Concrete Driveway/Parking: 0" at bounding box center [301, 224] width 567 height 18
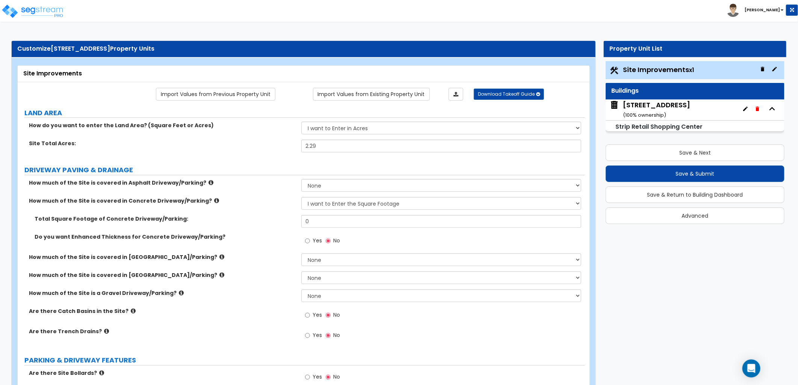
click at [393, 235] on div "Yes No" at bounding box center [443, 243] width 284 height 20
drag, startPoint x: 318, startPoint y: 223, endPoint x: 290, endPoint y: 219, distance: 28.2
click at [293, 218] on div "Total Square Footage of Concrete Driveway/Parking: 0" at bounding box center [301, 224] width 567 height 18
type input "35,000"
drag, startPoint x: 279, startPoint y: 213, endPoint x: 264, endPoint y: 213, distance: 14.7
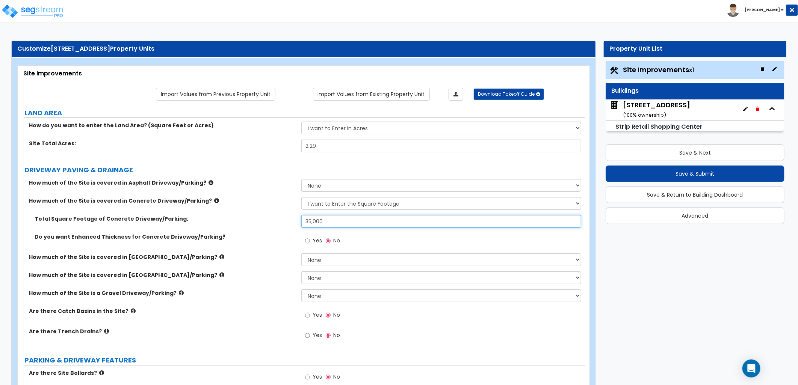
click at [263, 212] on div "How much of the Site is covered in Asphalt Driveway/Parking? None I want to Ent…" at bounding box center [301, 263] width 556 height 169
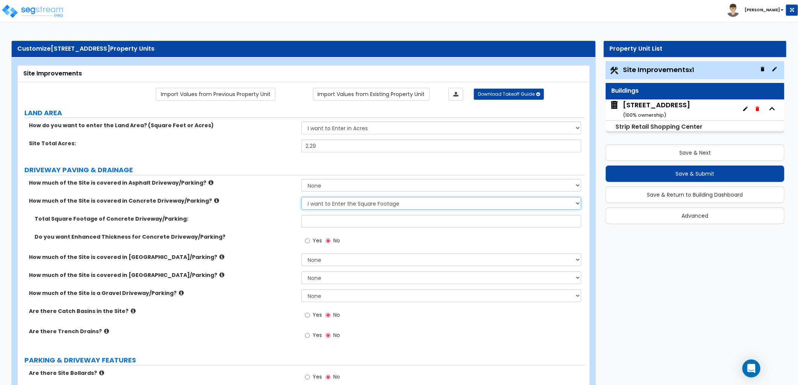
click at [335, 207] on select "None I want to Enter an Approximate Percentage I want to Enter the Square Foota…" at bounding box center [441, 203] width 280 height 13
select select "0"
click at [301, 197] on select "None I want to Enter an Approximate Percentage I want to Enter the Square Foota…" at bounding box center [441, 203] width 280 height 13
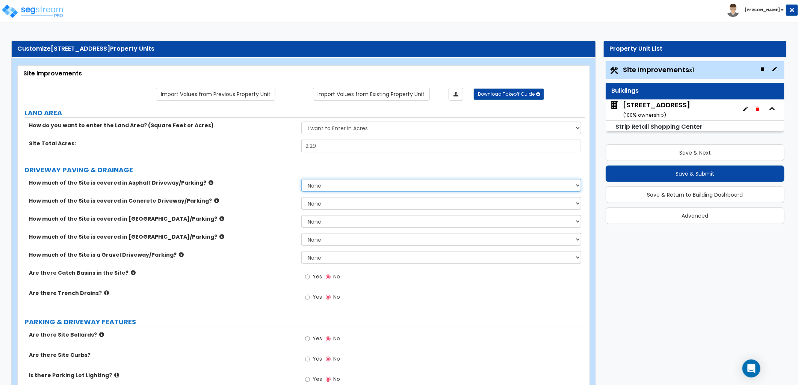
click at [340, 187] on select "None I want to Enter an Approximate Percentage I want to Enter the Square Foota…" at bounding box center [441, 185] width 280 height 13
select select "2"
click at [301, 179] on select "None I want to Enter an Approximate Percentage I want to Enter the Square Foota…" at bounding box center [441, 185] width 280 height 13
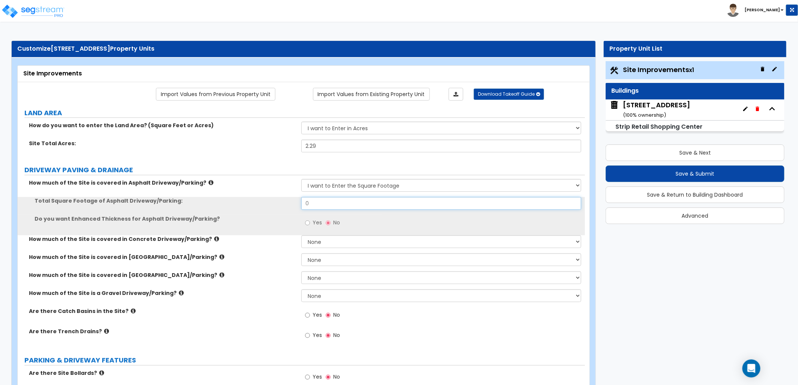
drag, startPoint x: 304, startPoint y: 204, endPoint x: 281, endPoint y: 205, distance: 22.9
click at [285, 205] on div "Total Square Footage of Asphalt Driveway/Parking: 0" at bounding box center [301, 206] width 567 height 18
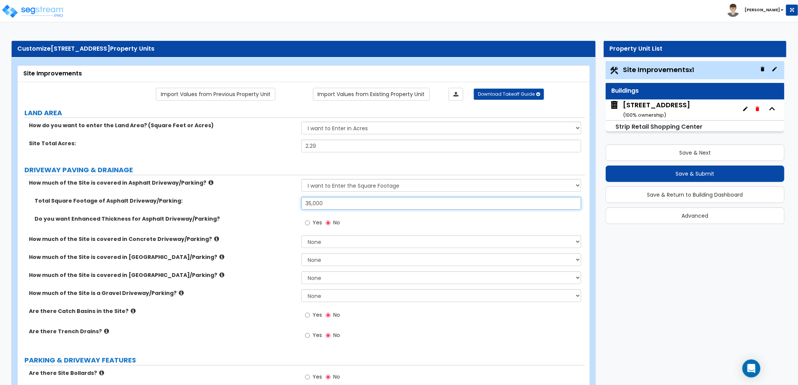
type input "35,000"
click at [278, 208] on div "Total Square Footage of Asphalt Driveway/Parking: 35,000" at bounding box center [301, 206] width 567 height 18
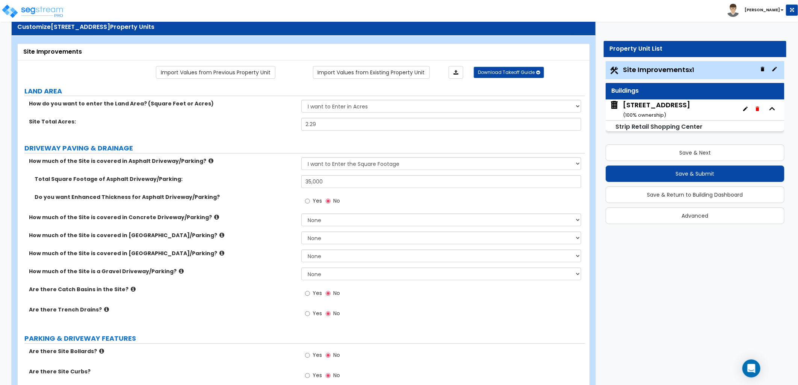
scroll to position [42, 0]
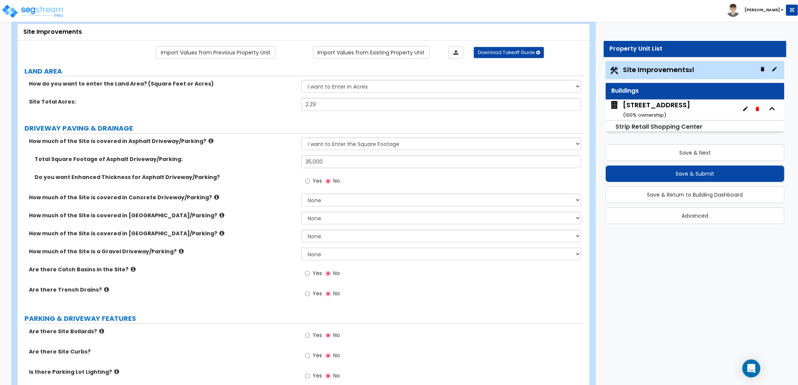
click at [305, 274] on input "Yes" at bounding box center [307, 274] width 5 height 8
radio input "true"
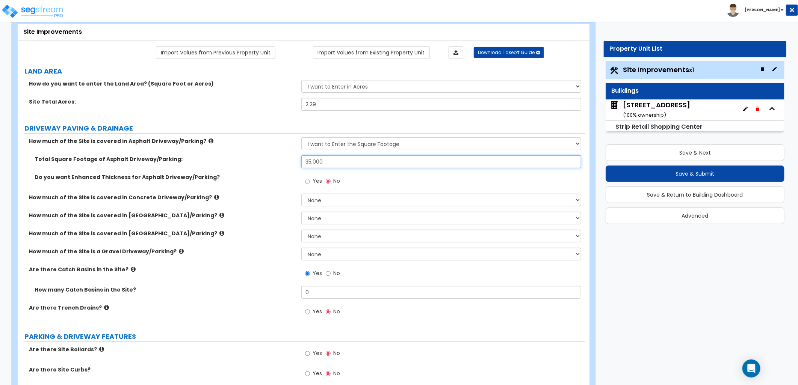
drag, startPoint x: 327, startPoint y: 162, endPoint x: 287, endPoint y: 164, distance: 39.9
click at [288, 164] on div "Total Square Footage of Asphalt Driveway/Parking: 35,000" at bounding box center [301, 165] width 567 height 18
type input "40,000"
click at [275, 194] on div "How much of the Site is covered in Asphalt Driveway/Parking? None I want to Ent…" at bounding box center [301, 230] width 556 height 187
drag, startPoint x: 275, startPoint y: 194, endPoint x: 271, endPoint y: 210, distance: 17.0
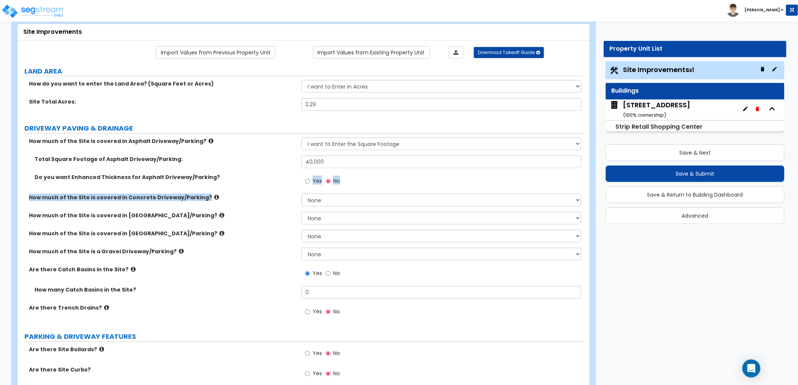
click at [271, 210] on div "How much of the Site is covered in Concrete Driveway/Parking? None I want to En…" at bounding box center [301, 203] width 567 height 18
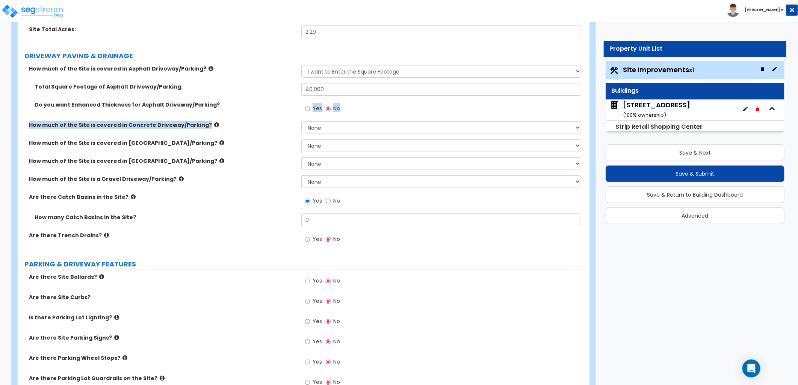
scroll to position [125, 0]
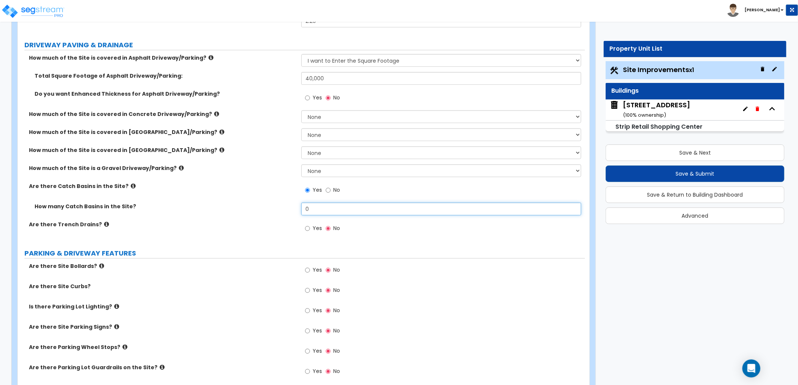
drag, startPoint x: 302, startPoint y: 213, endPoint x: 286, endPoint y: 213, distance: 15.8
click at [286, 213] on div "How many Catch Basins in the Site? 0" at bounding box center [301, 212] width 567 height 18
type input "4"
click at [294, 237] on div "Are there Trench Drains? Yes No" at bounding box center [301, 231] width 567 height 20
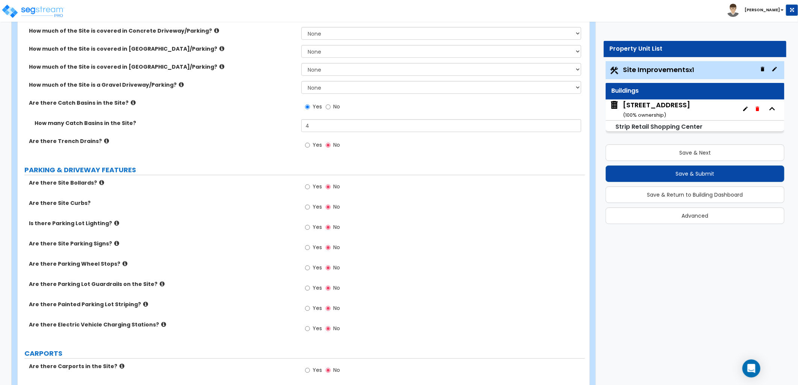
scroll to position [250, 0]
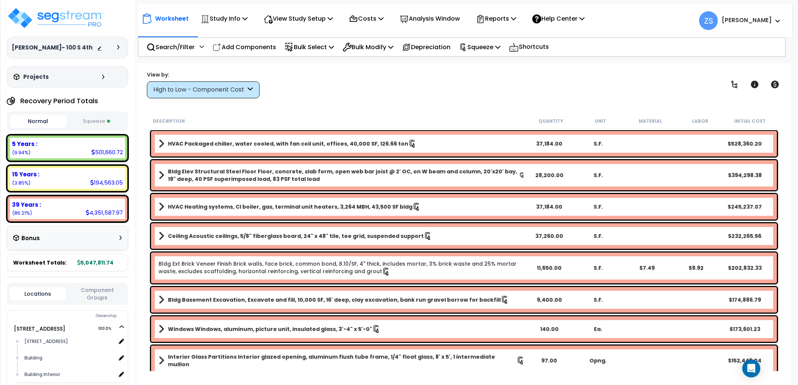
scroll to position [85, 0]
